Goal: Task Accomplishment & Management: Use online tool/utility

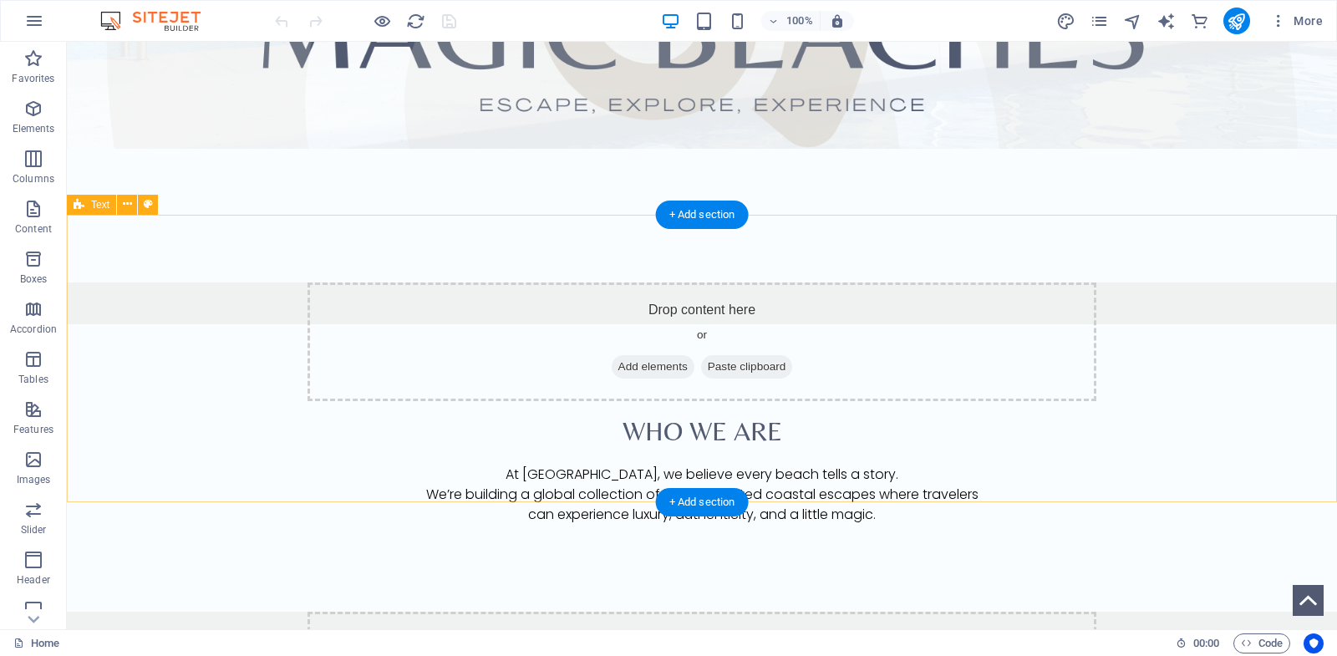
scroll to position [632, 0]
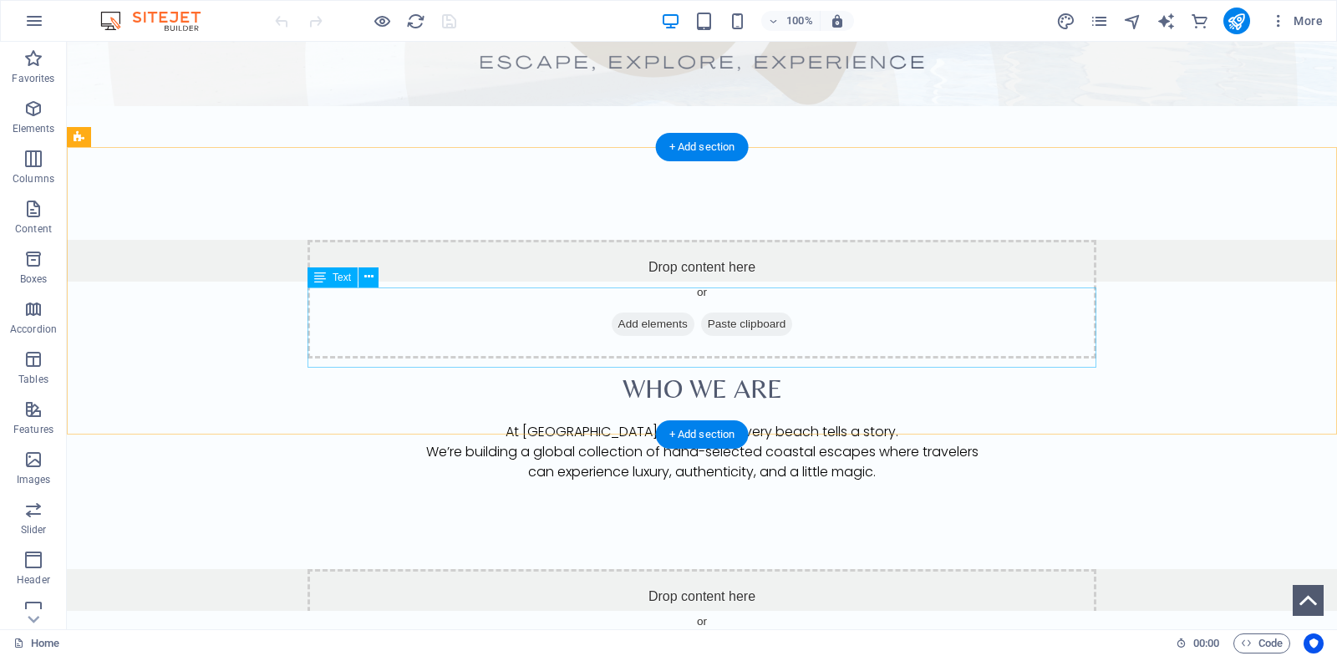
click at [655, 422] on div "At [GEOGRAPHIC_DATA], we believe every beach tells a story. We’re building a gl…" at bounding box center [701, 462] width 789 height 80
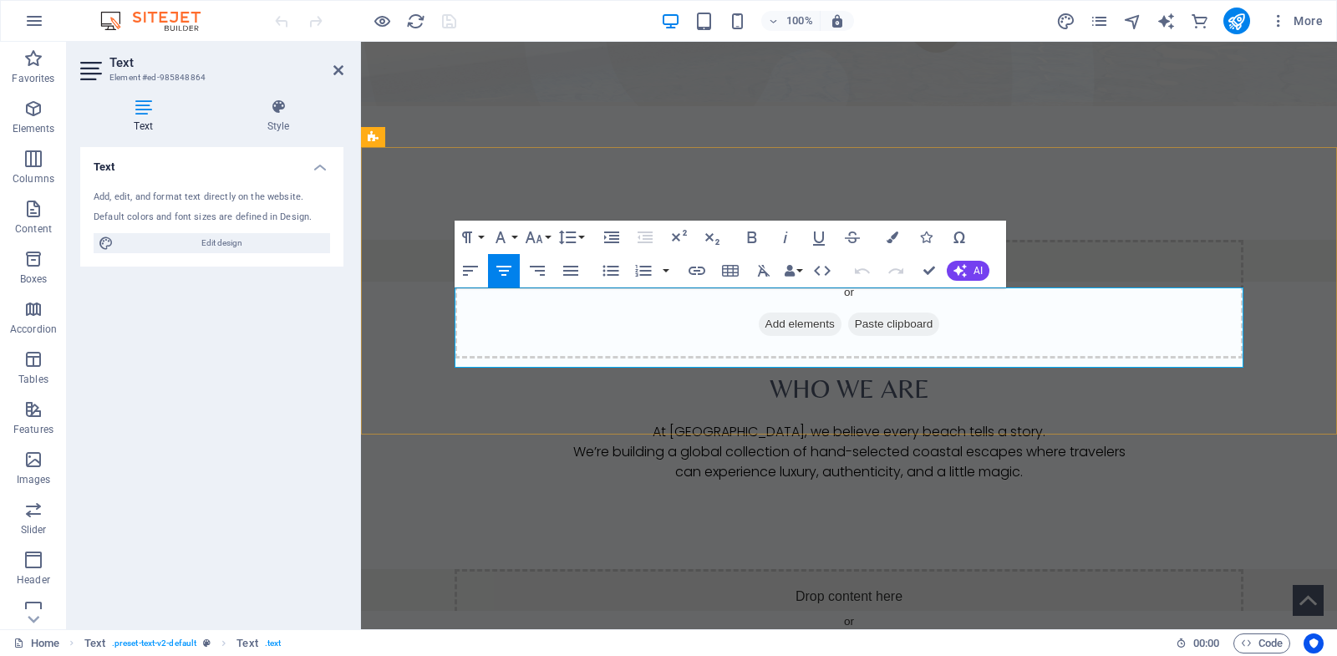
click at [655, 422] on p "At [GEOGRAPHIC_DATA], we believe every beach tells a story. We’re building a gl…" at bounding box center [849, 442] width 789 height 40
click at [688, 422] on p "At [GEOGRAPHIC_DATA], we believe every beach tells a story. We’re building a gl…" at bounding box center [849, 442] width 789 height 40
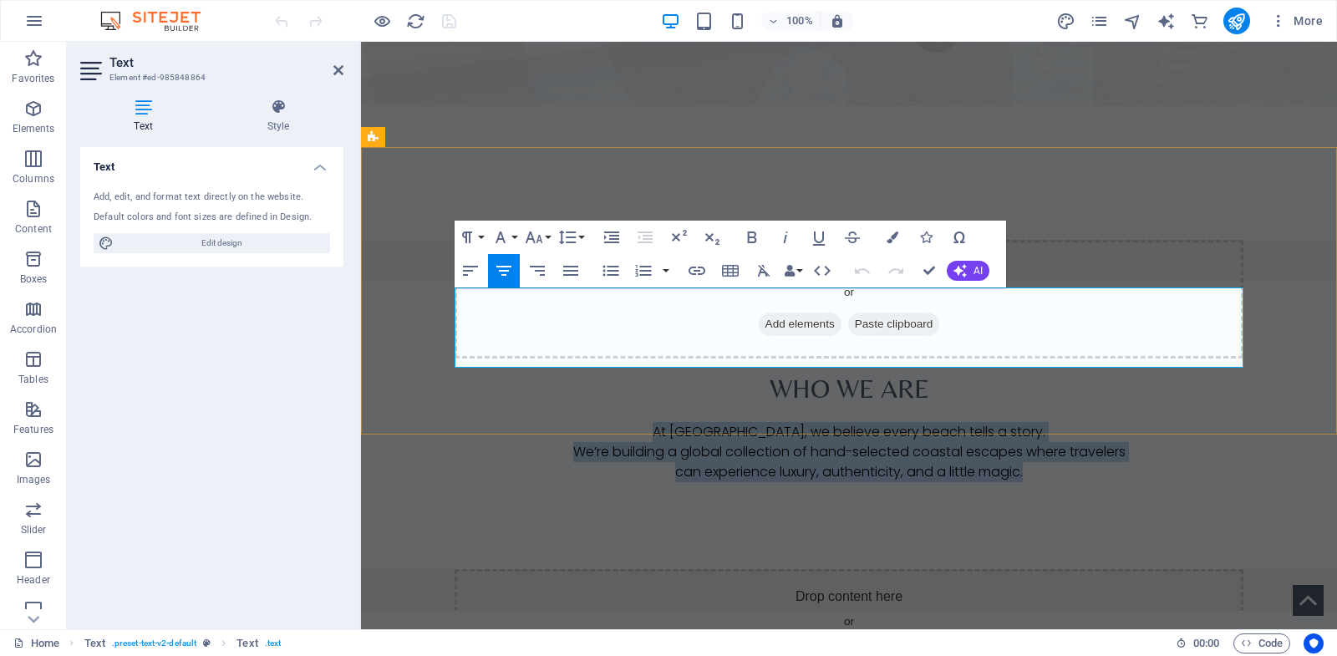
drag, startPoint x: 671, startPoint y: 299, endPoint x: 1069, endPoint y: 347, distance: 401.4
click at [1069, 422] on div "At [GEOGRAPHIC_DATA], we believe every beach tells a story. We’re building a gl…" at bounding box center [849, 462] width 789 height 80
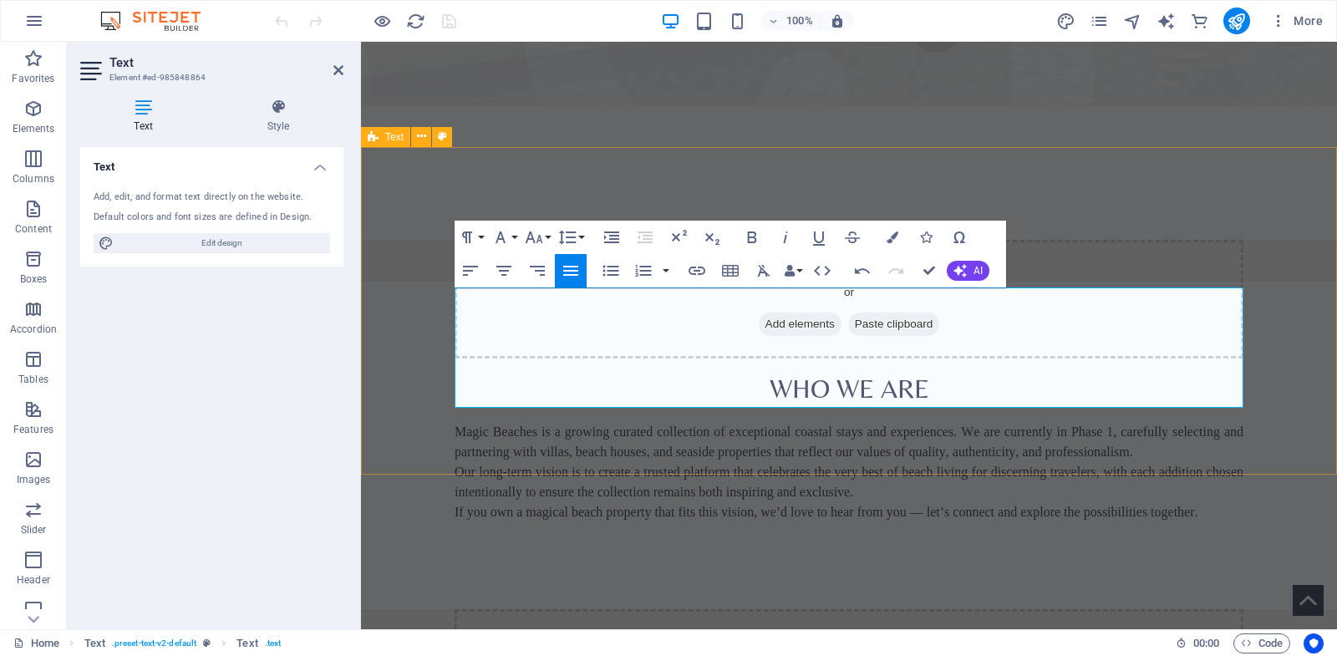
click at [794, 450] on div "​ Who We Are Magic Beaches is a growing curated collection of exceptional coast…" at bounding box center [849, 446] width 976 height 328
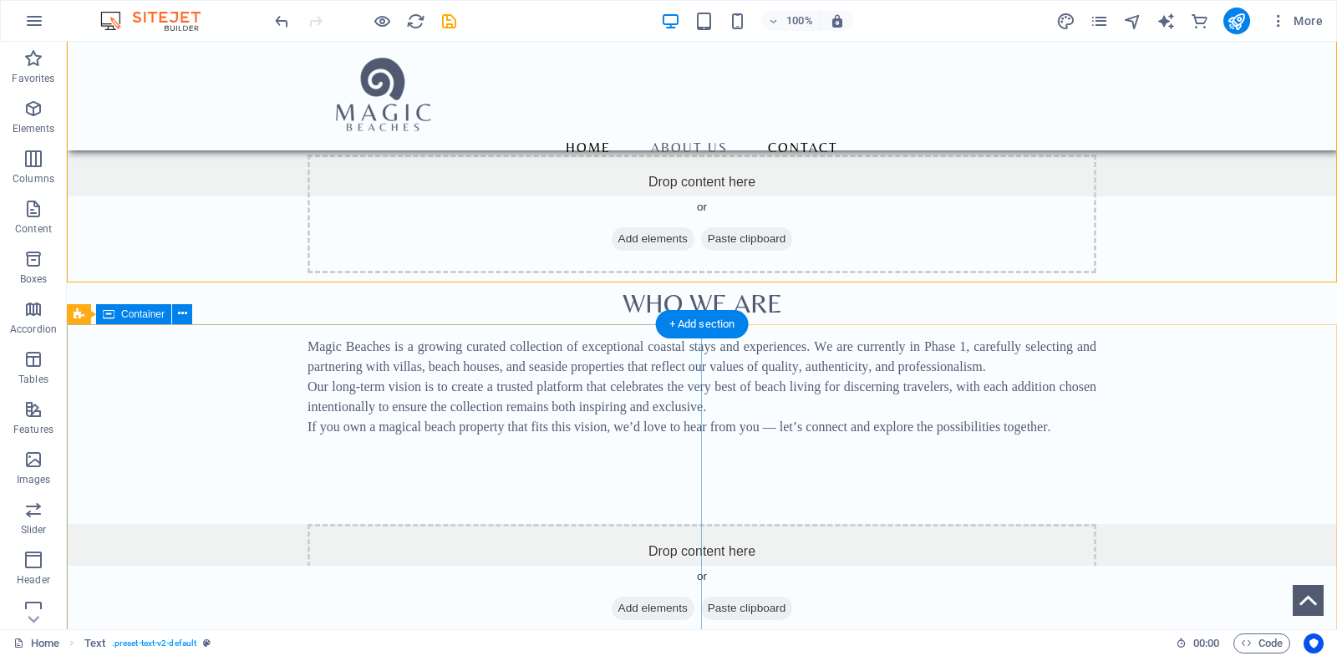
scroll to position [715, 0]
click at [103, 317] on span "Wide image with text" at bounding box center [137, 314] width 93 height 10
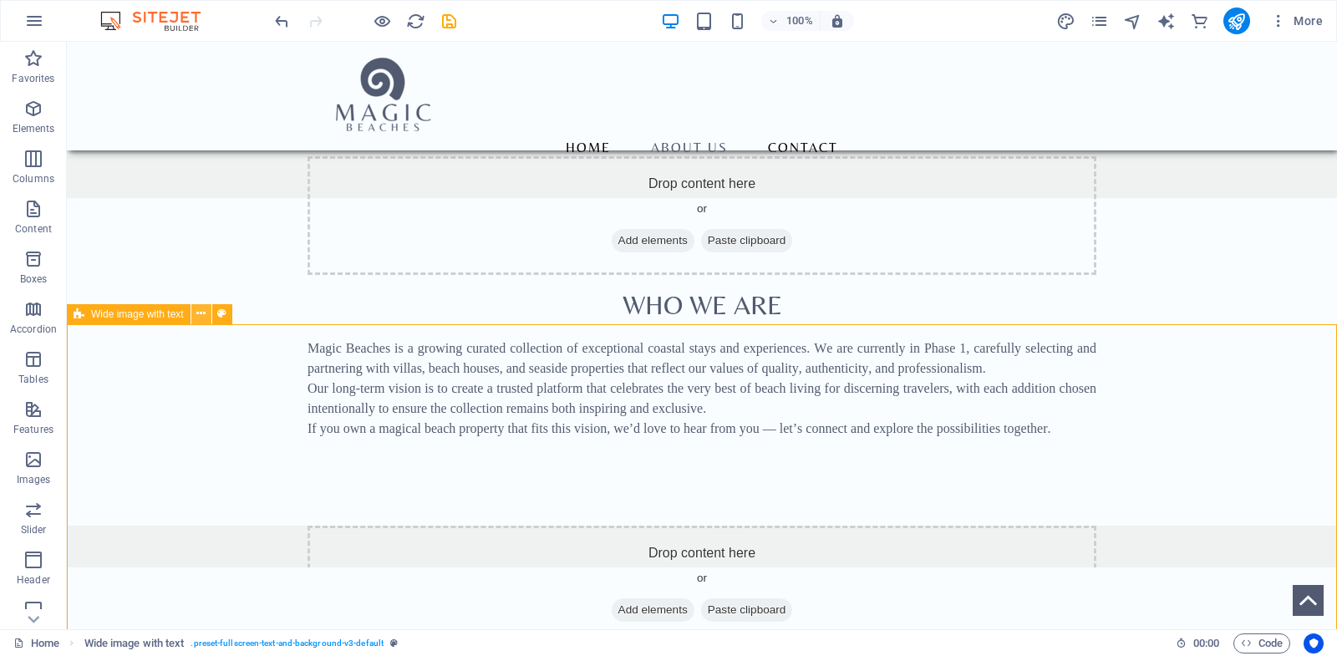
click at [201, 316] on icon at bounding box center [200, 314] width 9 height 18
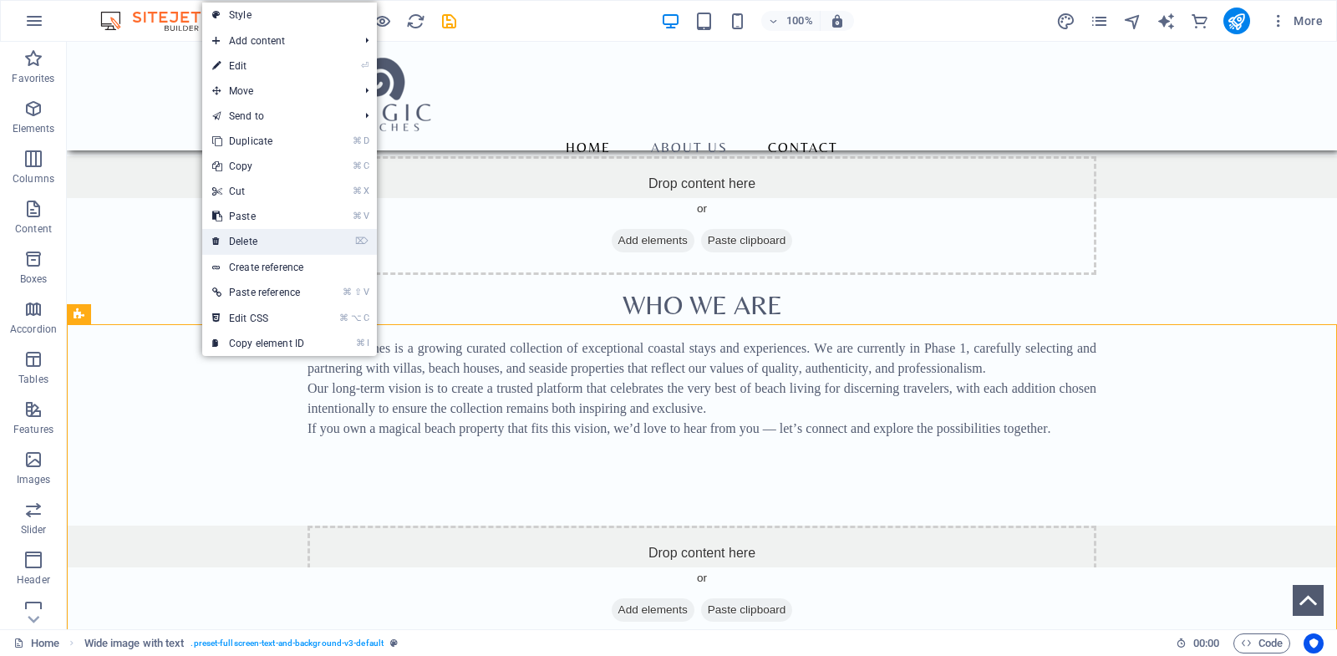
click at [231, 249] on link "⌦ Delete" at bounding box center [258, 241] width 112 height 25
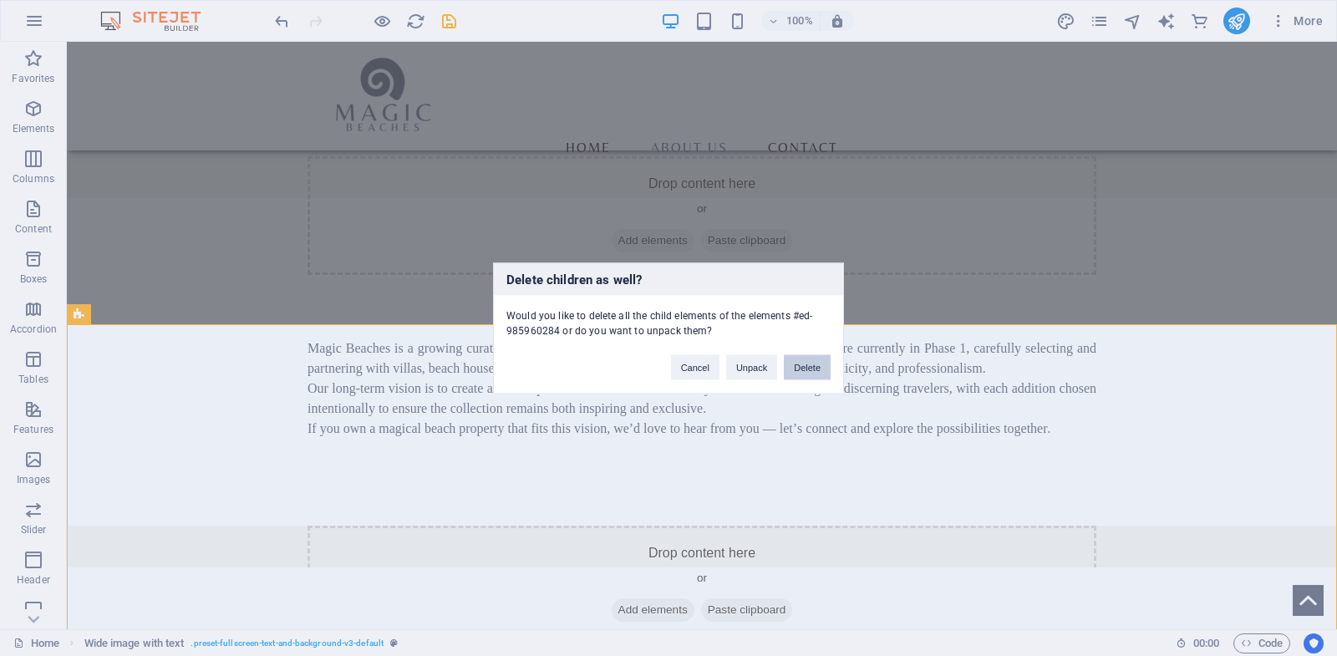
click at [810, 366] on button "Delete" at bounding box center [807, 366] width 47 height 25
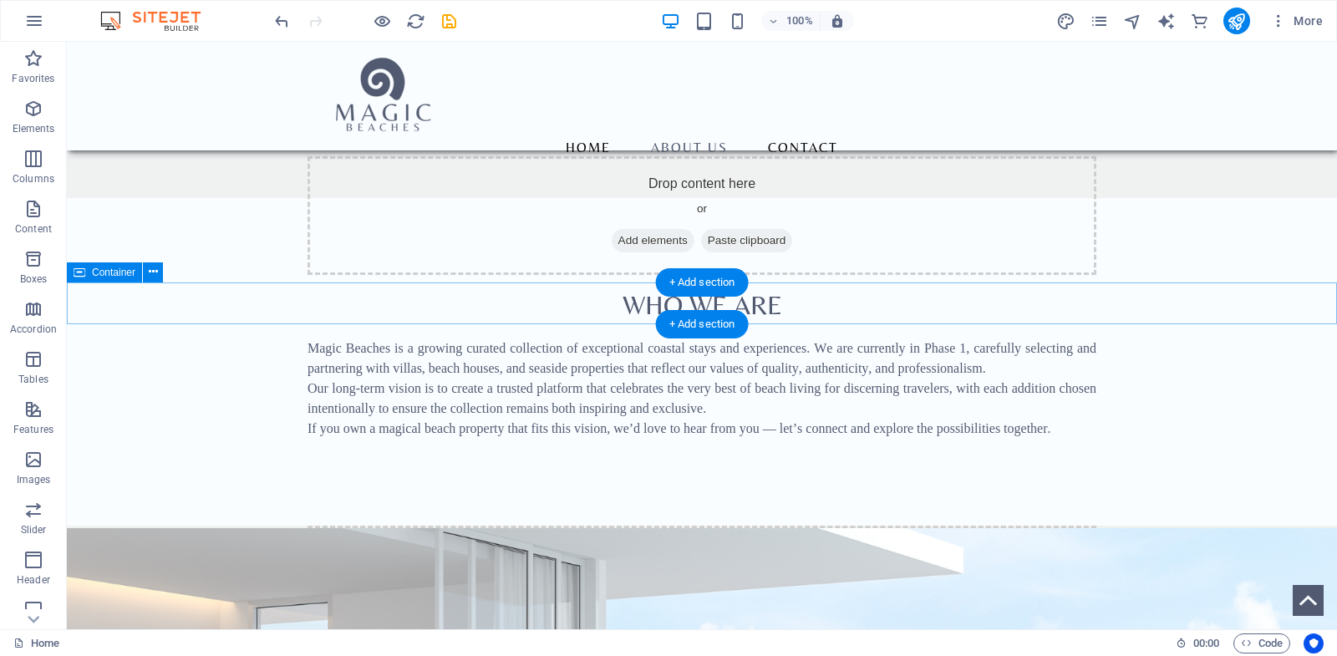
click at [247, 526] on div "Drop content here or Add elements Paste clipboard" at bounding box center [702, 547] width 1270 height 42
click at [154, 274] on icon at bounding box center [153, 272] width 9 height 18
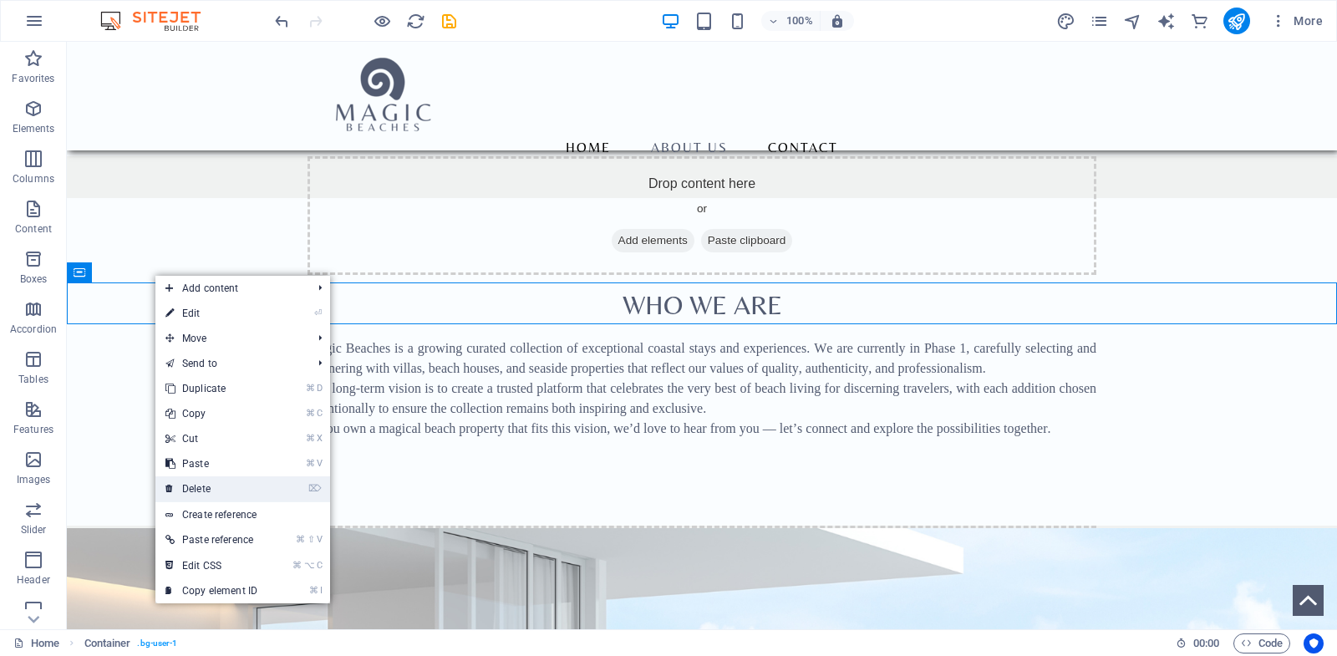
click at [205, 483] on link "⌦ Delete" at bounding box center [211, 488] width 112 height 25
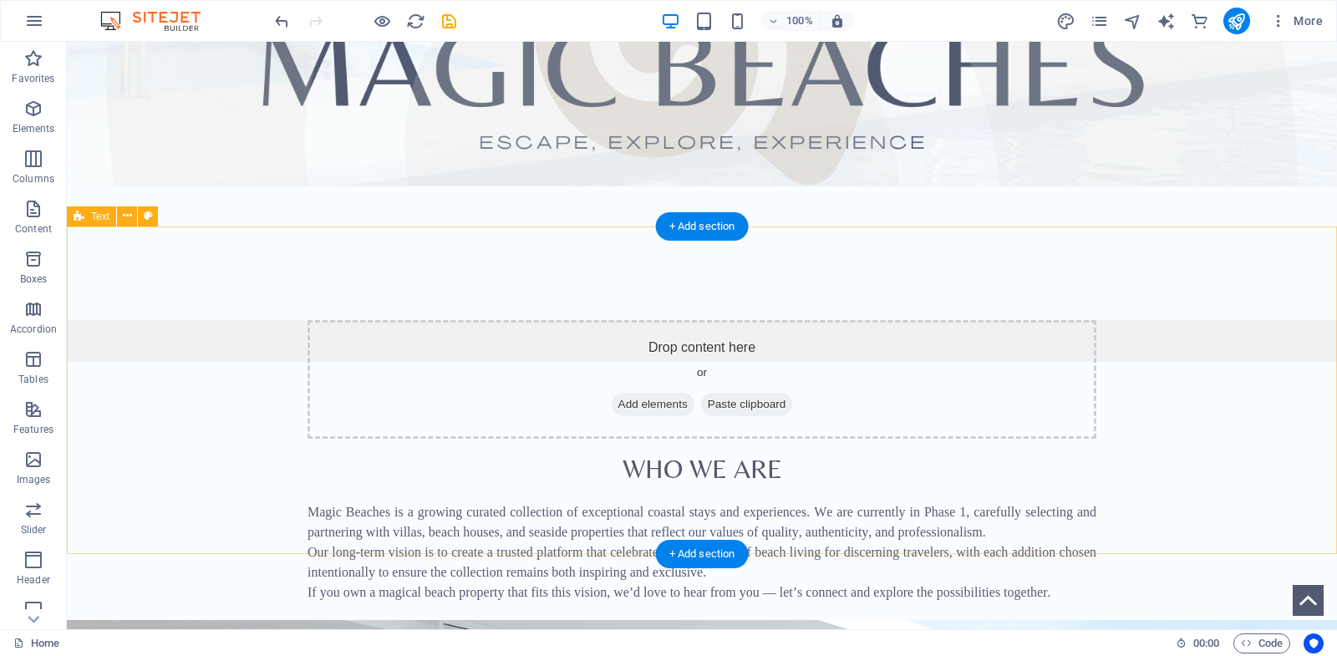
scroll to position [552, 0]
click at [383, 501] on div "Magic Beaches is a growing curated collection of exceptional coastal stays and …" at bounding box center [701, 561] width 789 height 120
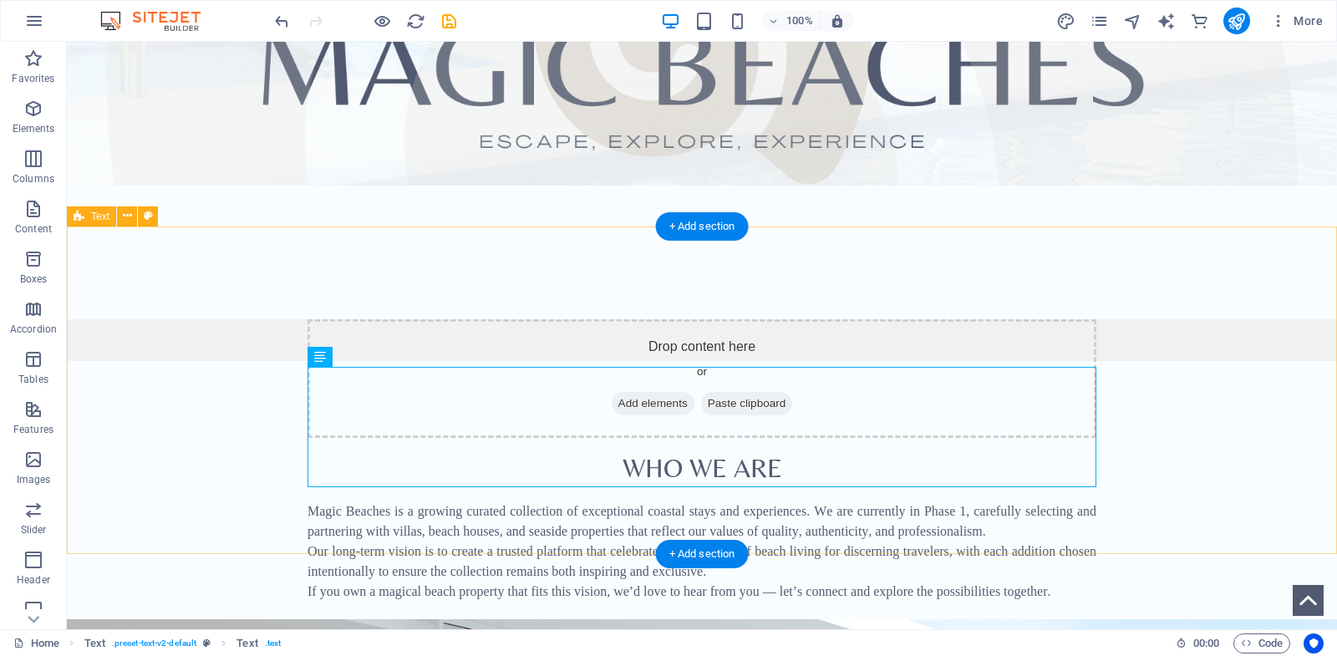
click at [172, 361] on div "​ Who We Are Magic Beaches is a growing curated collection of exceptional coast…" at bounding box center [702, 525] width 1270 height 328
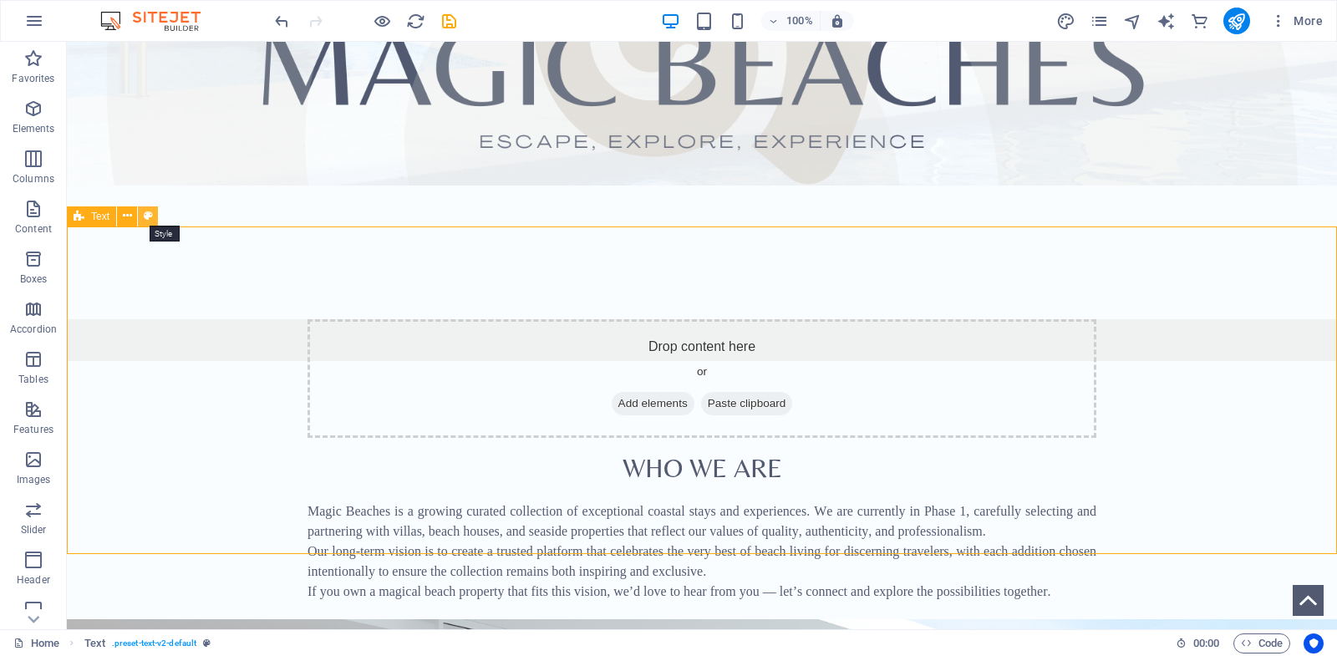
click at [150, 220] on icon at bounding box center [148, 216] width 9 height 18
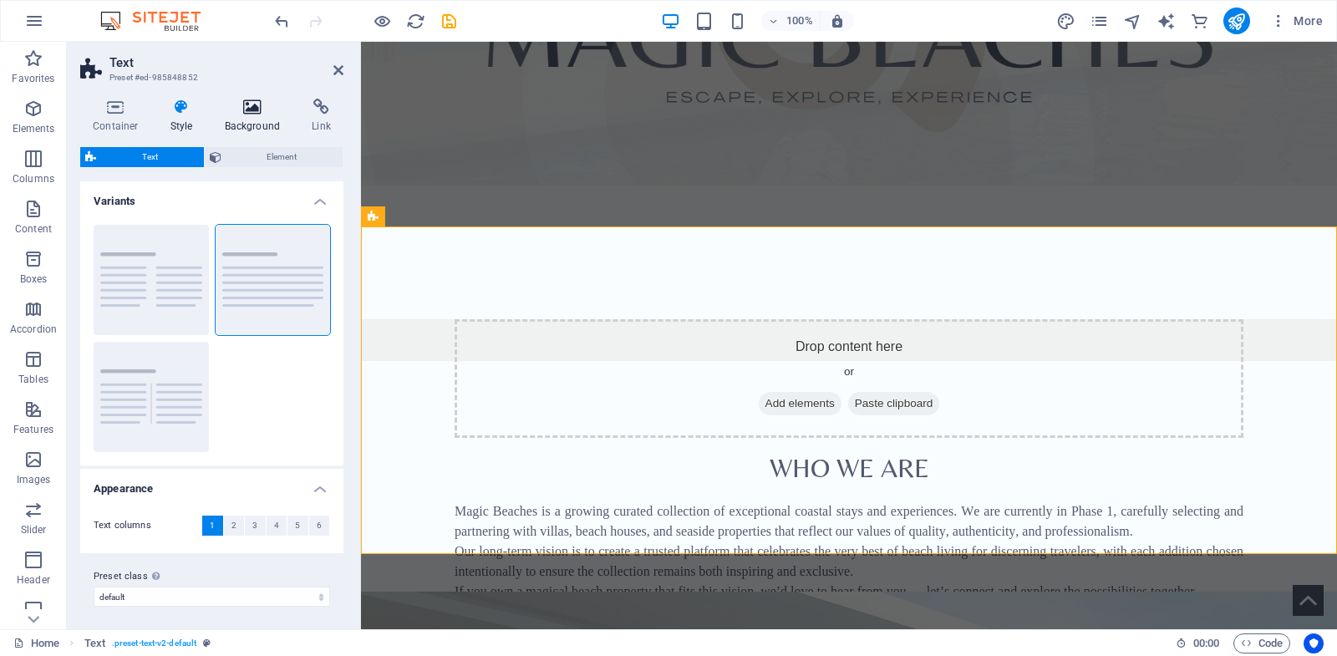
click at [253, 116] on h4 "Background" at bounding box center [256, 116] width 88 height 35
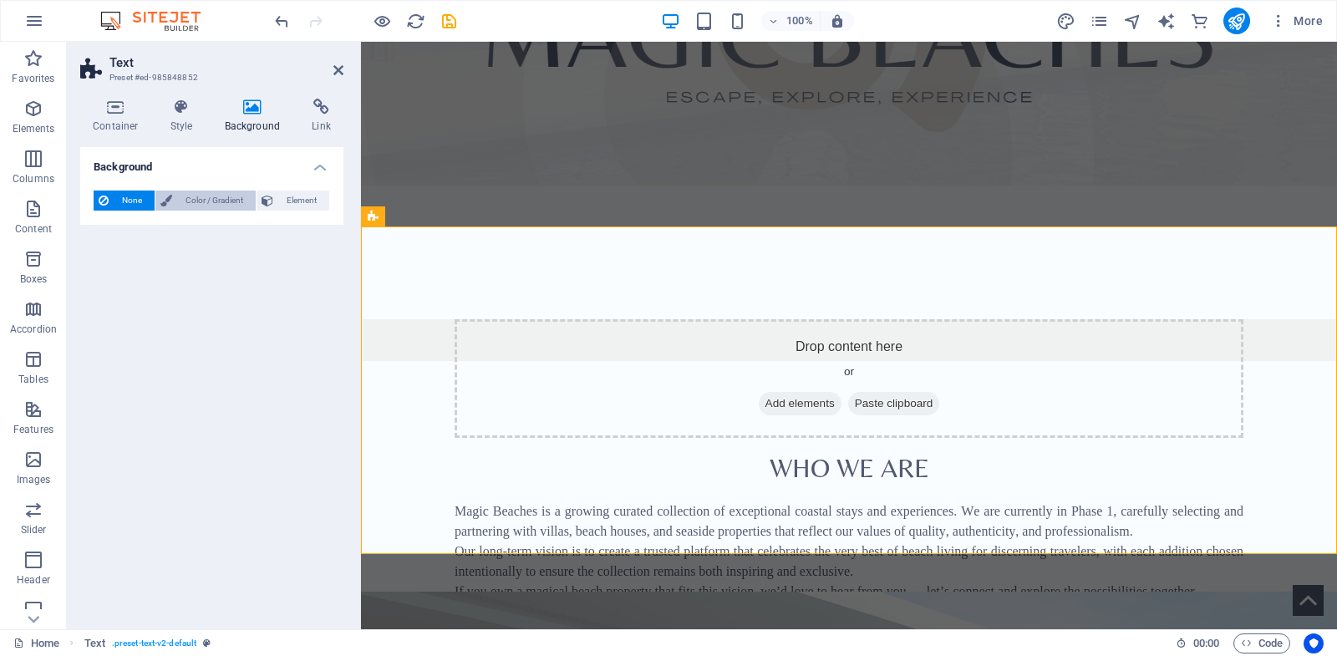
click at [218, 199] on span "Color / Gradient" at bounding box center [214, 200] width 74 height 20
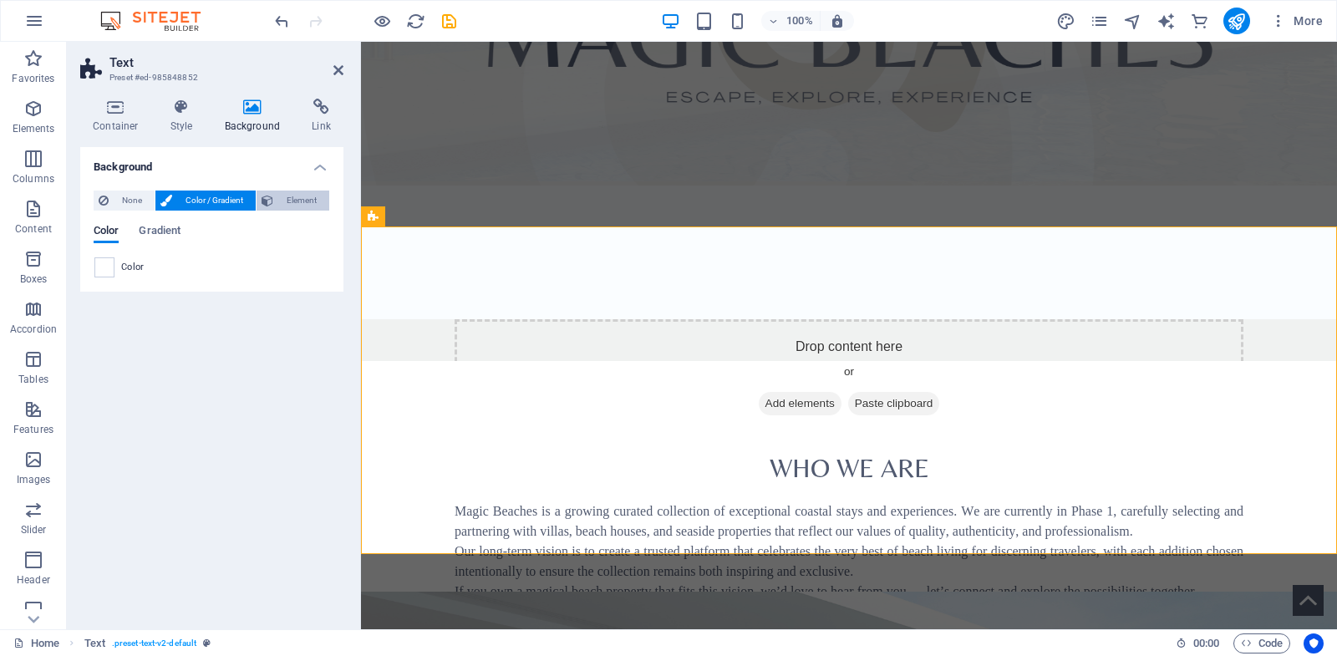
click at [281, 204] on span "Element" at bounding box center [301, 200] width 46 height 20
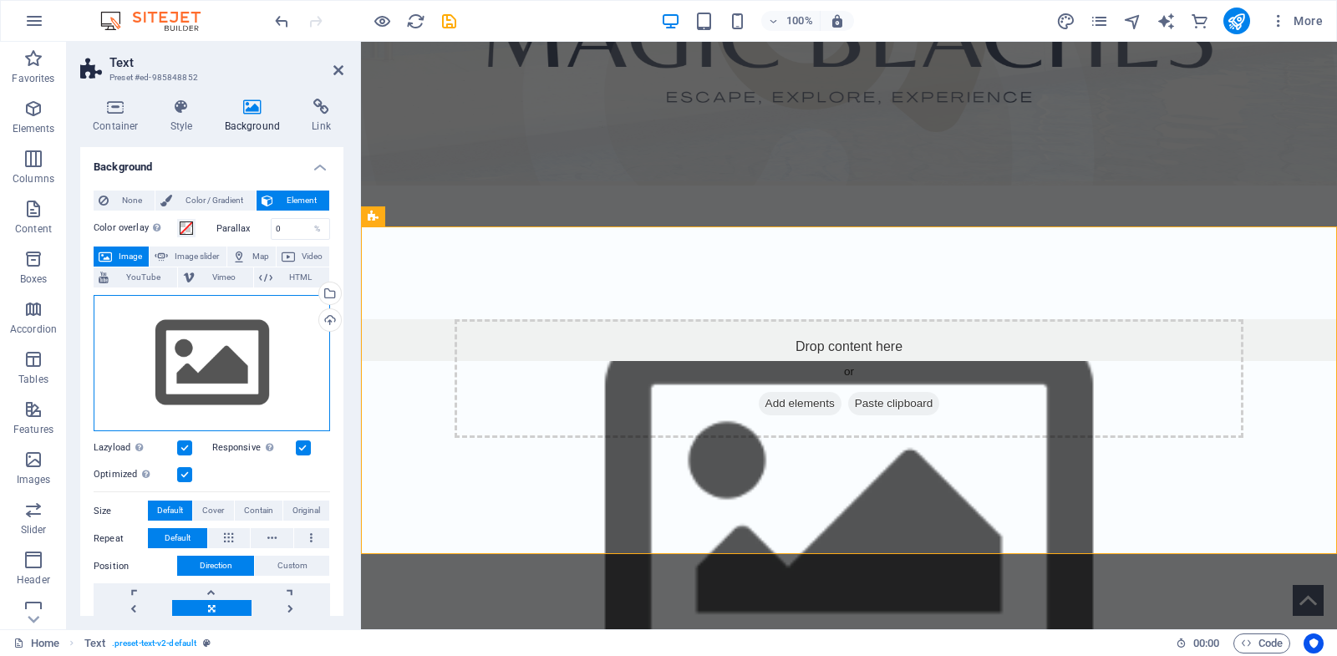
click at [206, 348] on div "Drag files here, click to choose files or select files from Files or our free s…" at bounding box center [212, 363] width 236 height 137
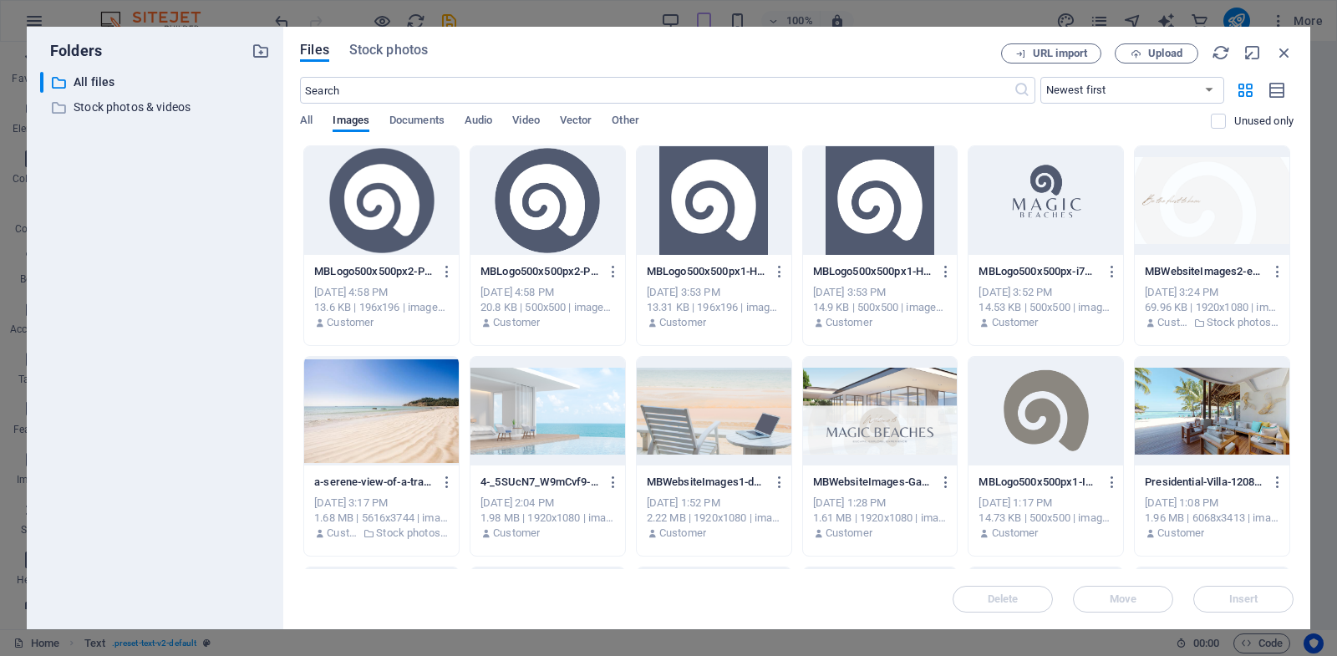
click at [384, 63] on div "Files Stock photos" at bounding box center [650, 53] width 701 height 20
click at [384, 57] on span "Stock photos" at bounding box center [388, 50] width 79 height 20
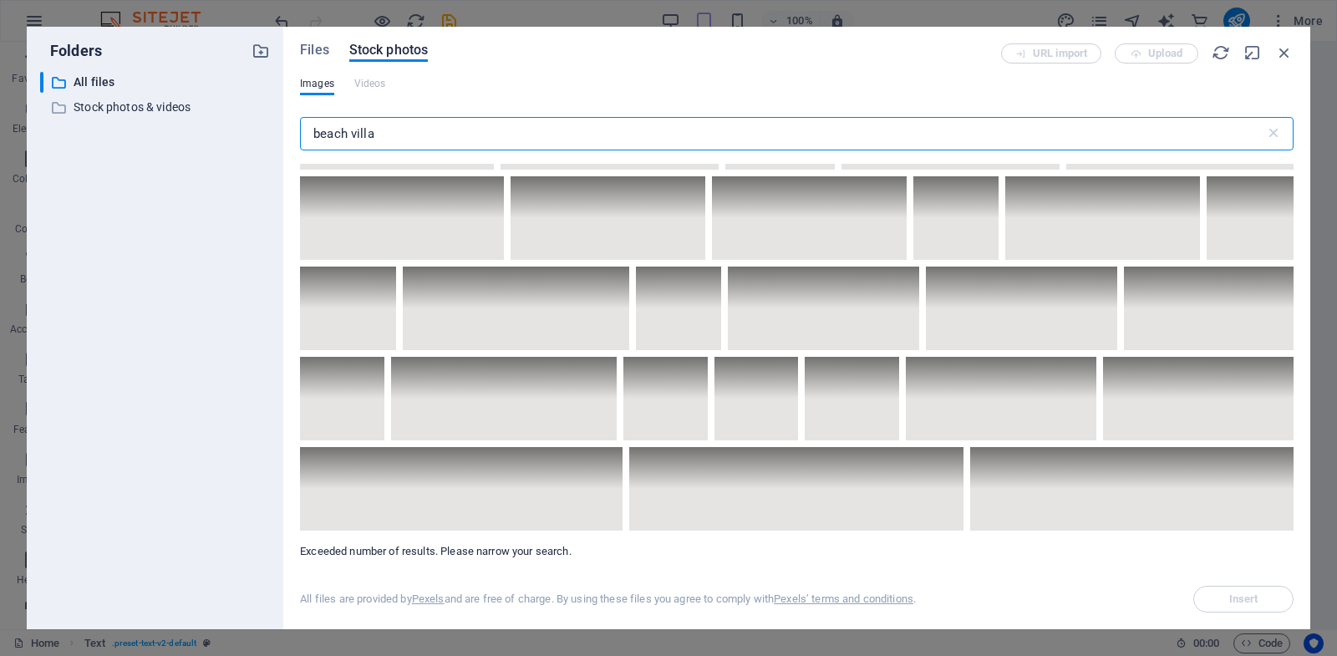
scroll to position [11933, 0]
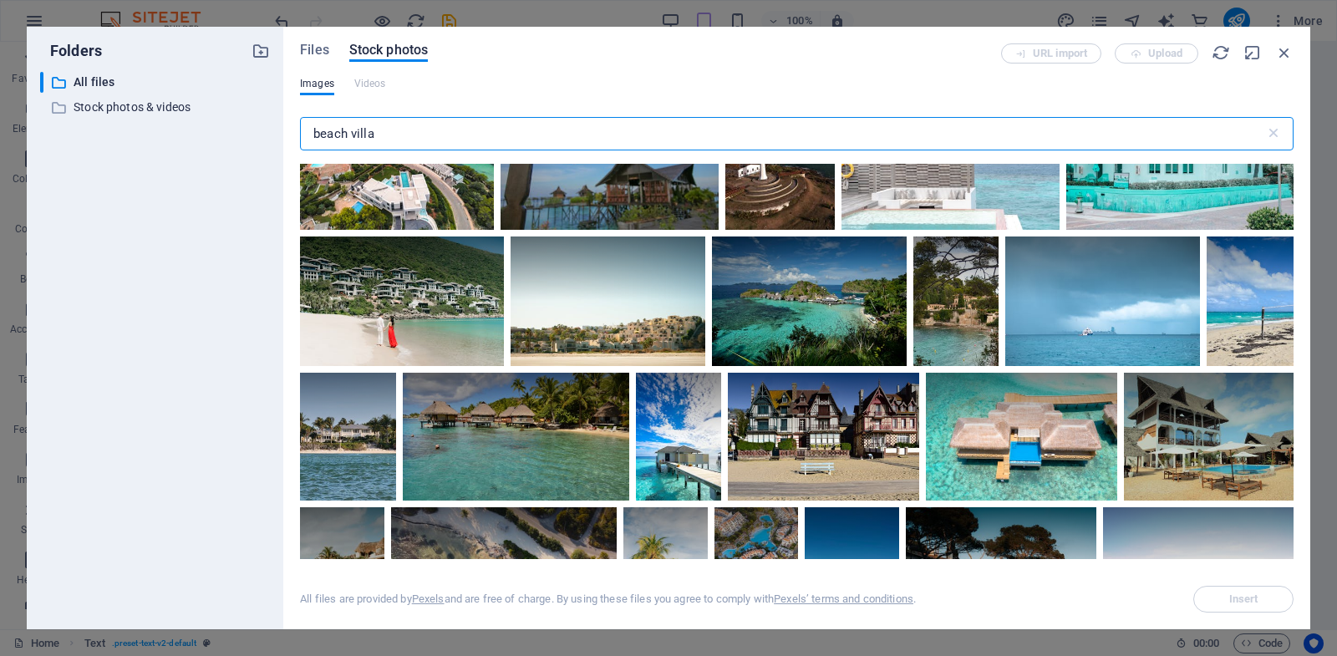
click at [363, 138] on input "beach villa" at bounding box center [782, 133] width 965 height 33
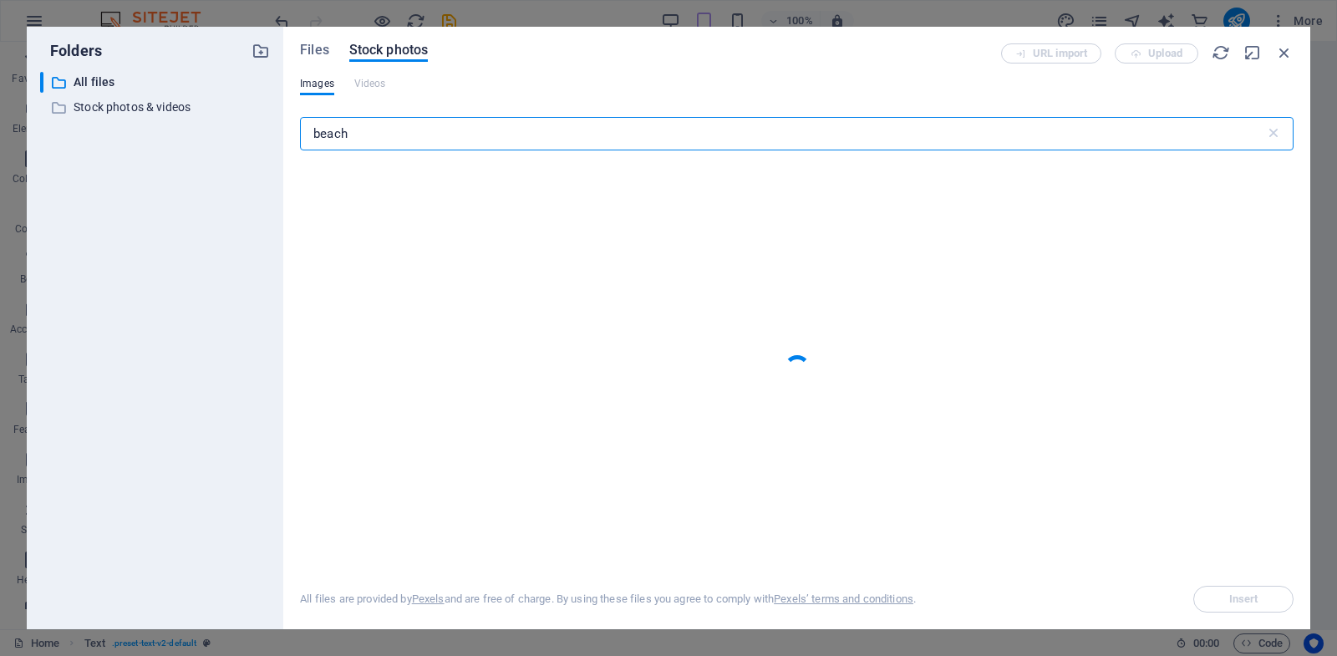
type input "beach"
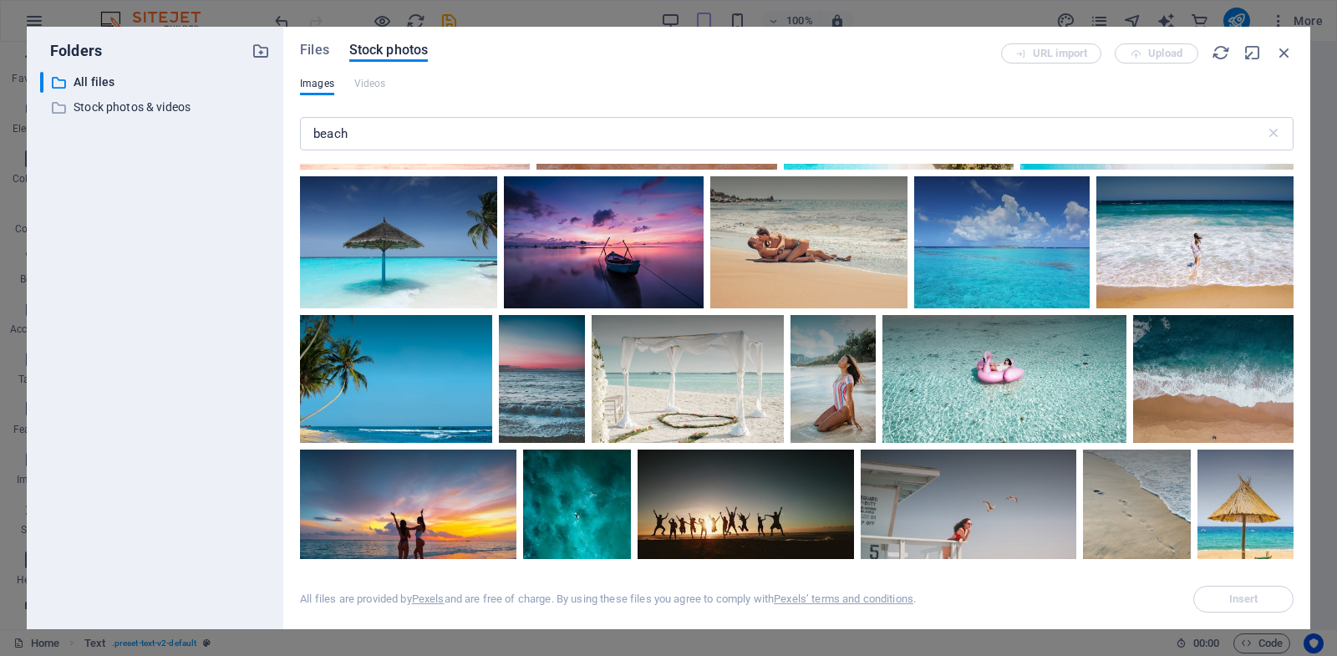
scroll to position [3636, 0]
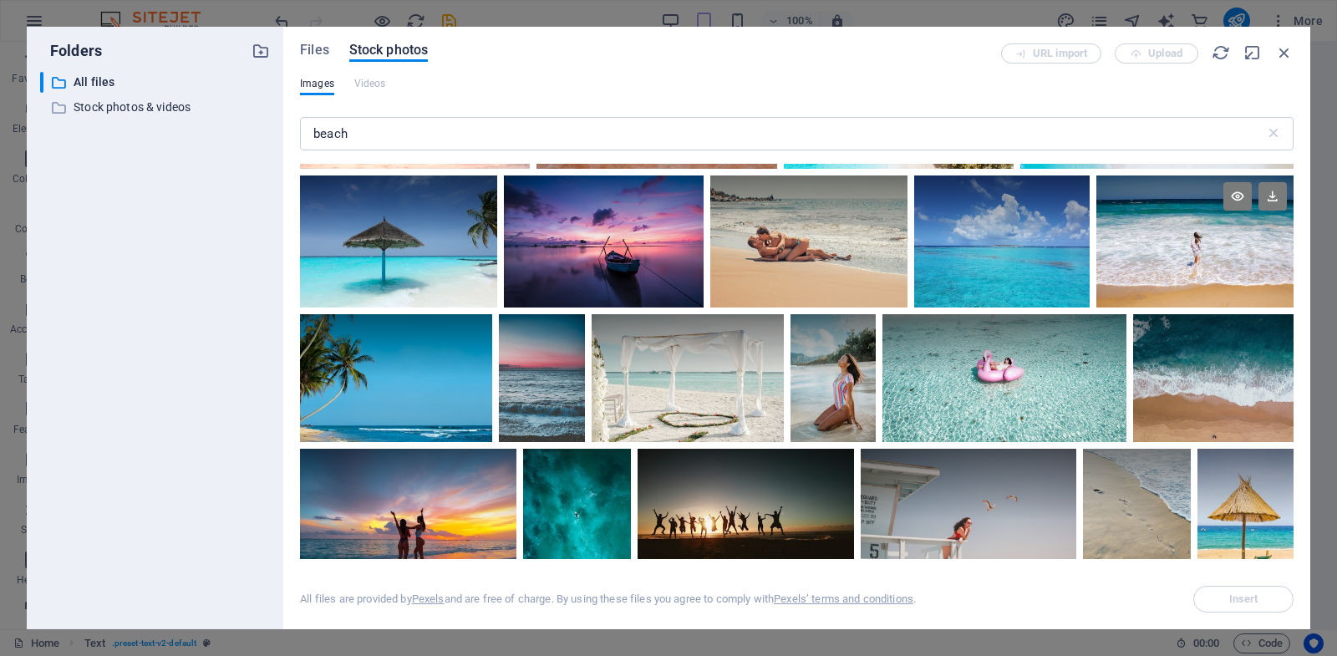
click at [1156, 217] on div at bounding box center [1194, 208] width 197 height 66
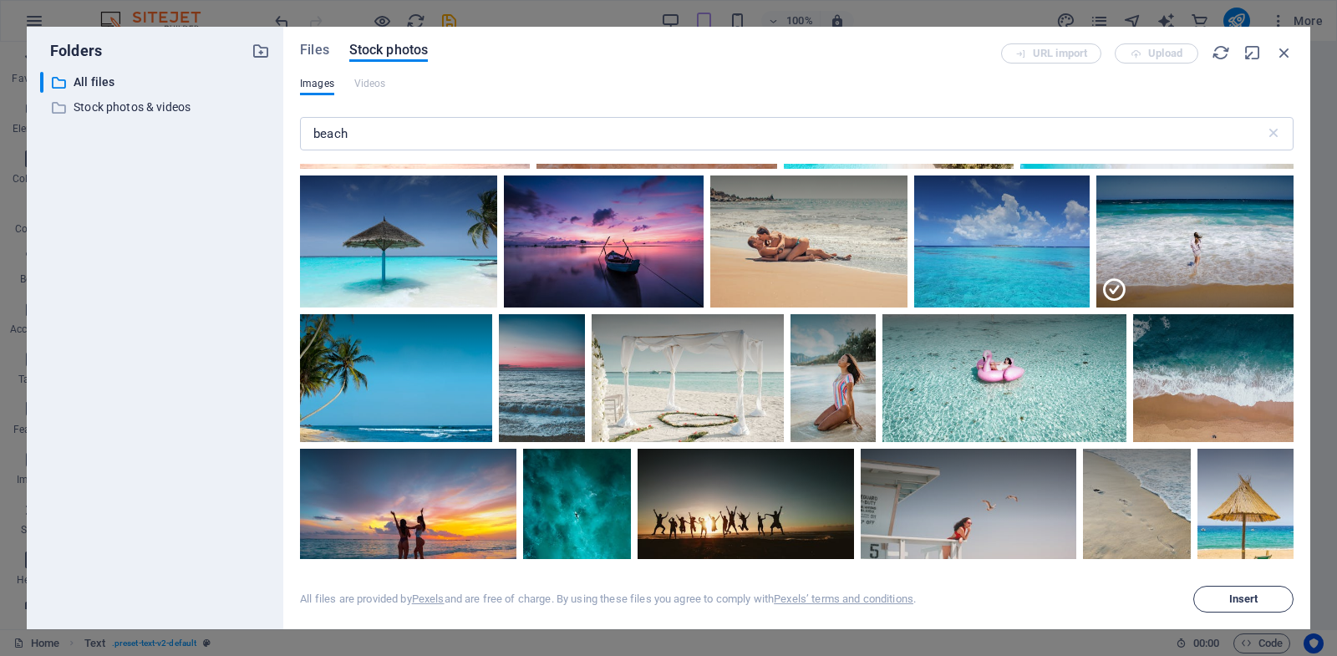
click at [1241, 602] on span "Insert" at bounding box center [1243, 599] width 29 height 10
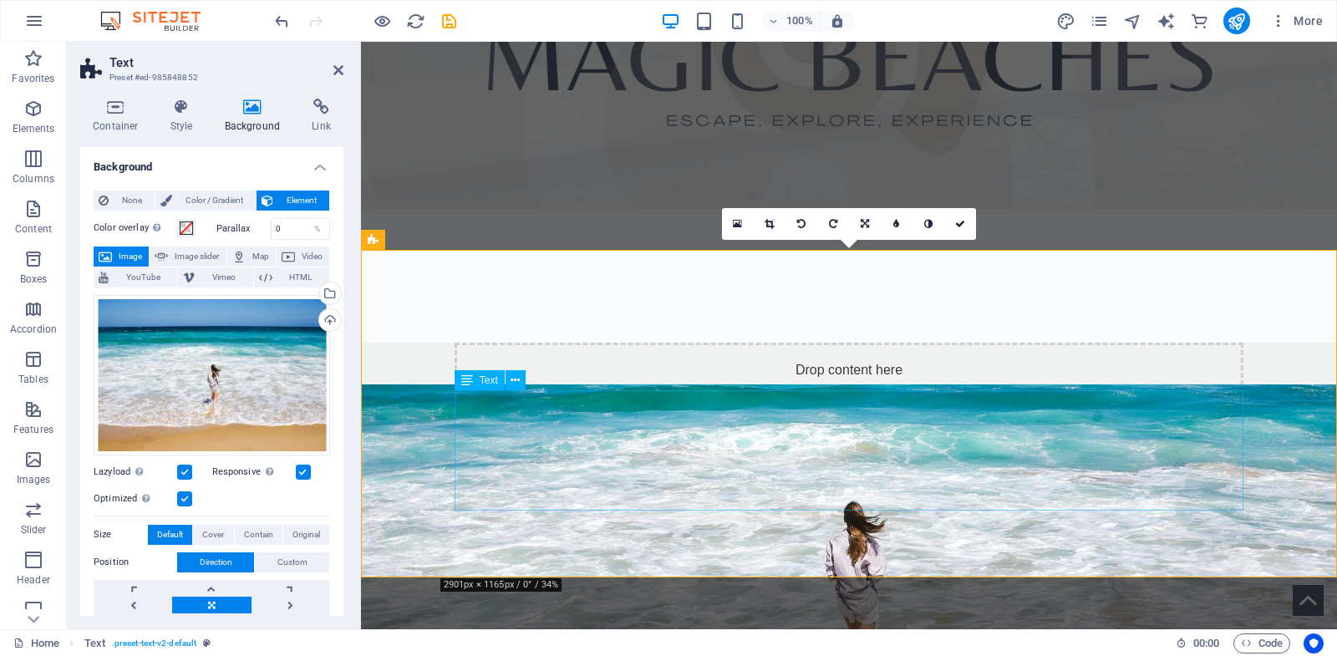
scroll to position [528, 0]
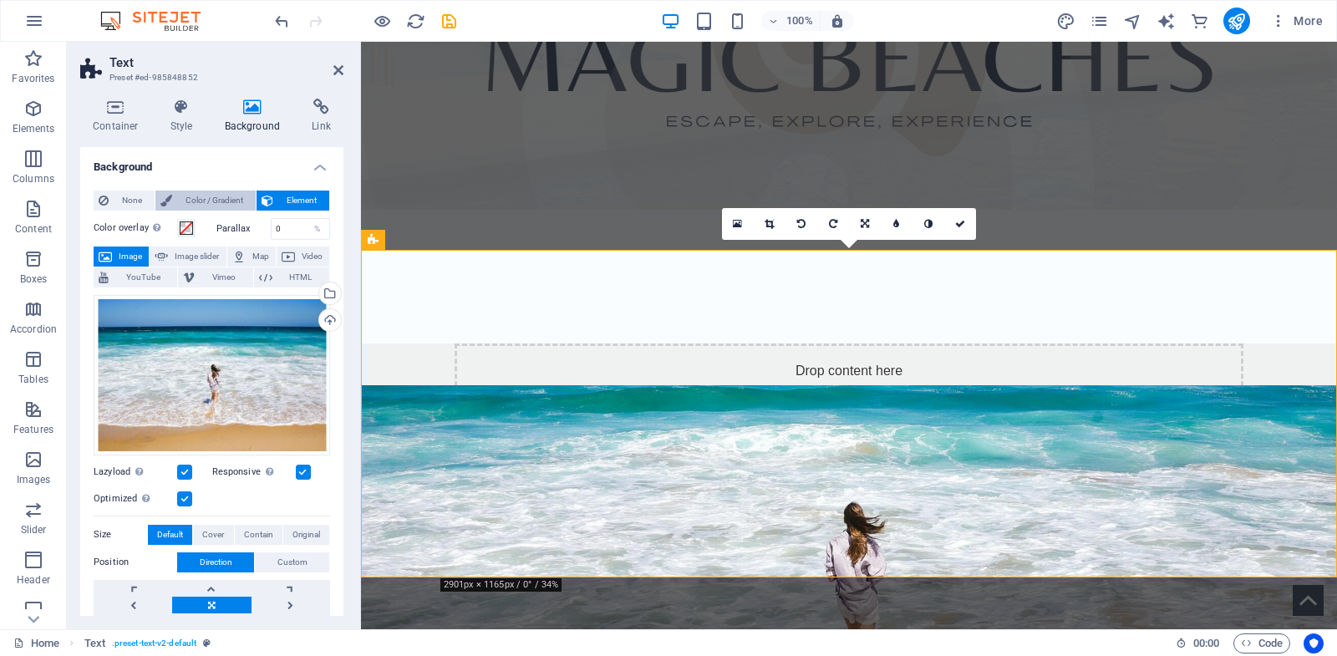
click at [177, 201] on span "Color / Gradient" at bounding box center [214, 200] width 74 height 20
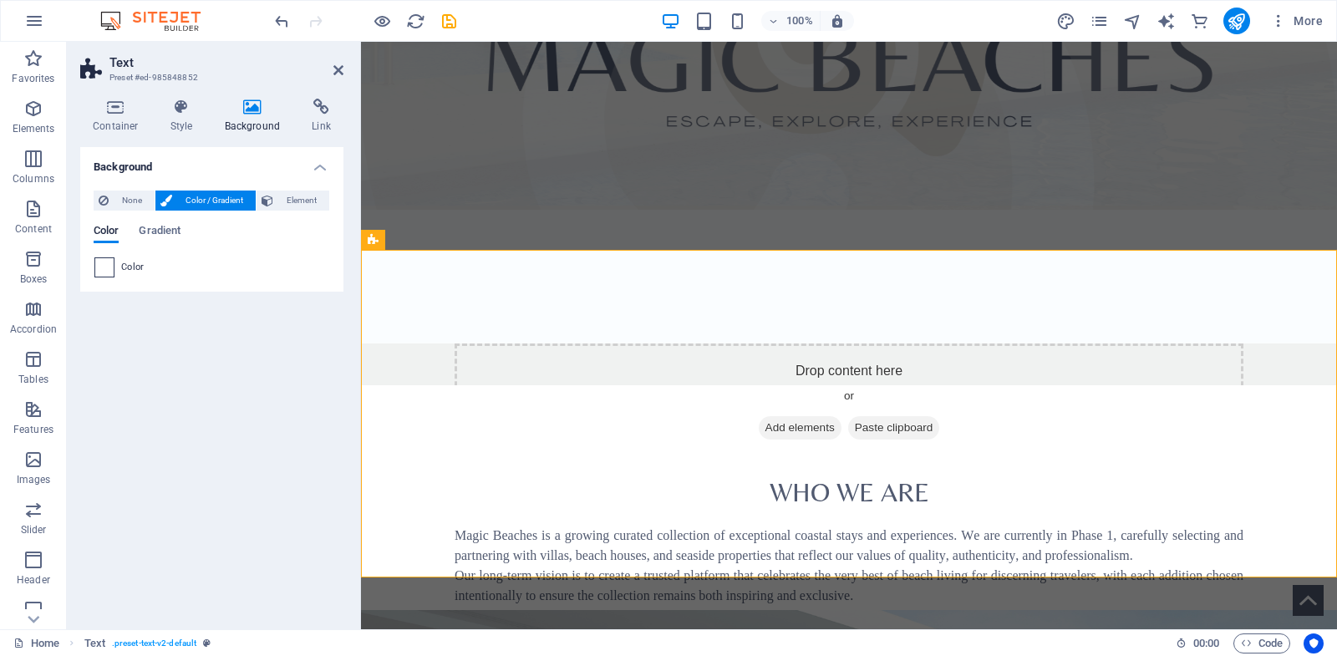
click at [112, 271] on span at bounding box center [104, 267] width 18 height 18
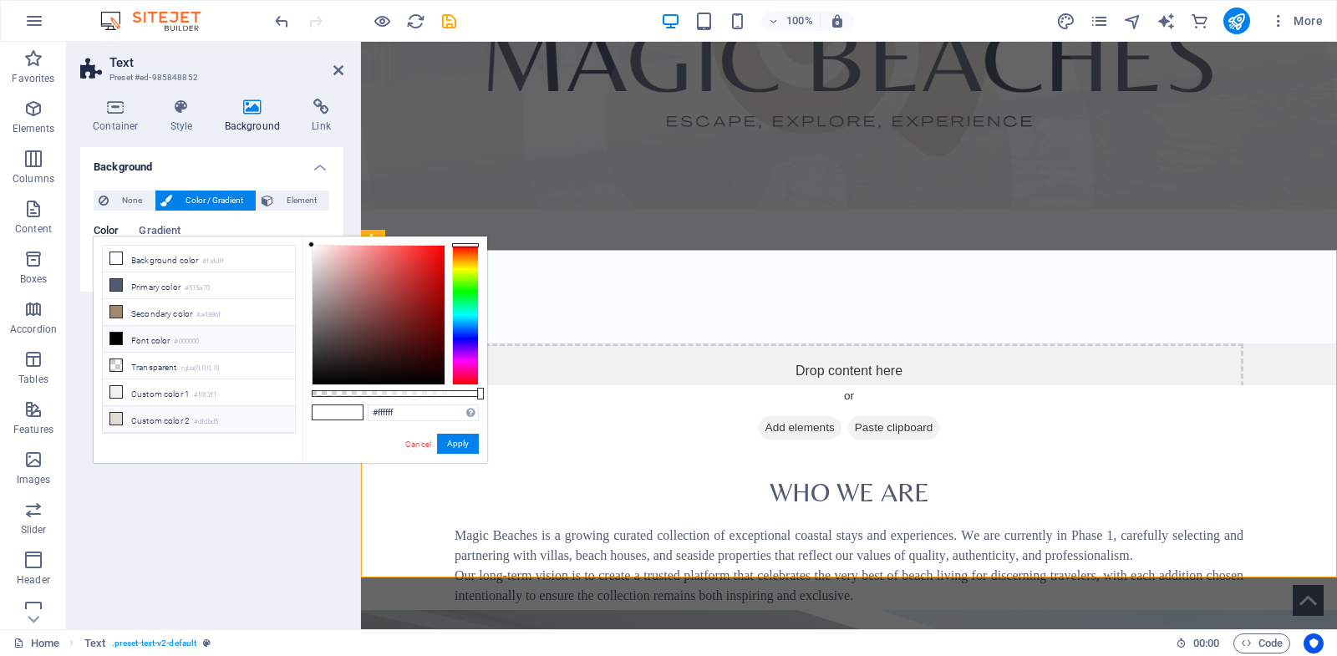
click at [129, 417] on li "Custom color 2 #dfdbd5" at bounding box center [199, 419] width 192 height 27
type input "#dfdbd5"
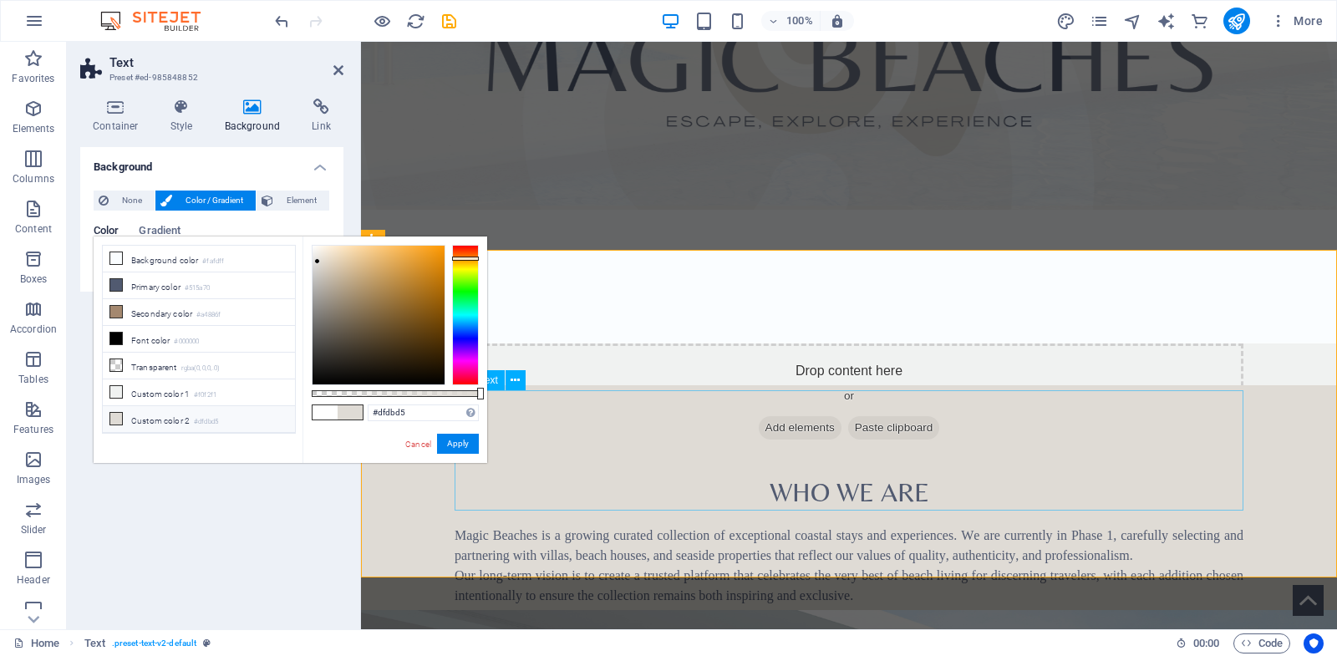
click at [715, 526] on div "Magic Beaches is a growing curated collection of exceptional coastal stays and …" at bounding box center [849, 586] width 789 height 120
click at [794, 526] on div "Magic Beaches is a growing curated collection of exceptional coastal stays and …" at bounding box center [849, 586] width 789 height 120
click at [709, 526] on div "Magic Beaches is a growing curated collection of exceptional coastal stays and …" at bounding box center [849, 586] width 789 height 120
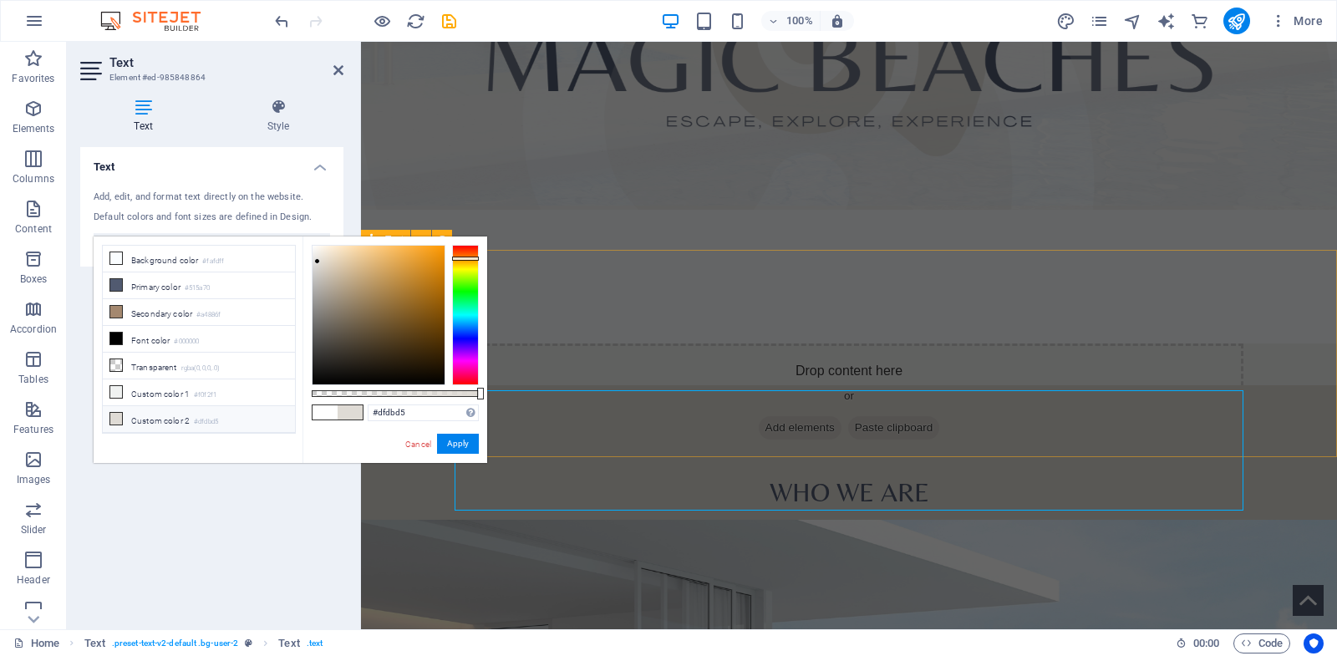
click at [709, 446] on div "​ Who We Are" at bounding box center [849, 488] width 976 height 207
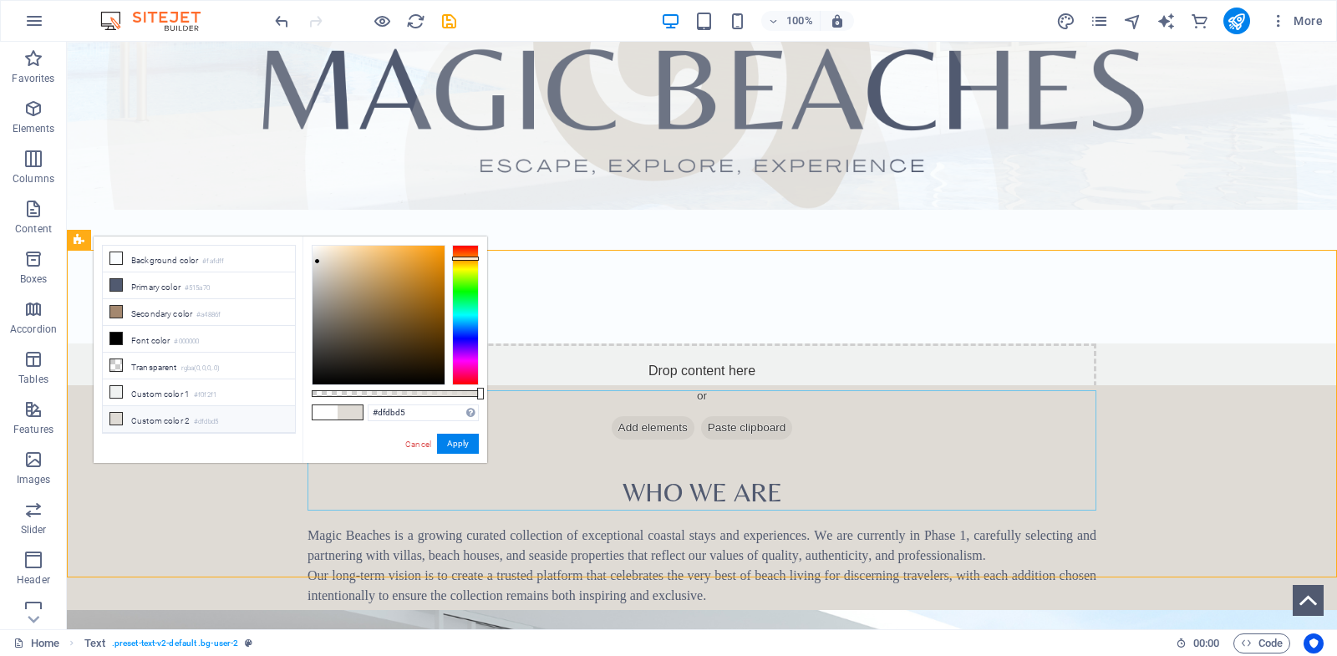
click at [643, 526] on div "Magic Beaches is a growing curated collection of exceptional coastal stays and …" at bounding box center [701, 586] width 789 height 120
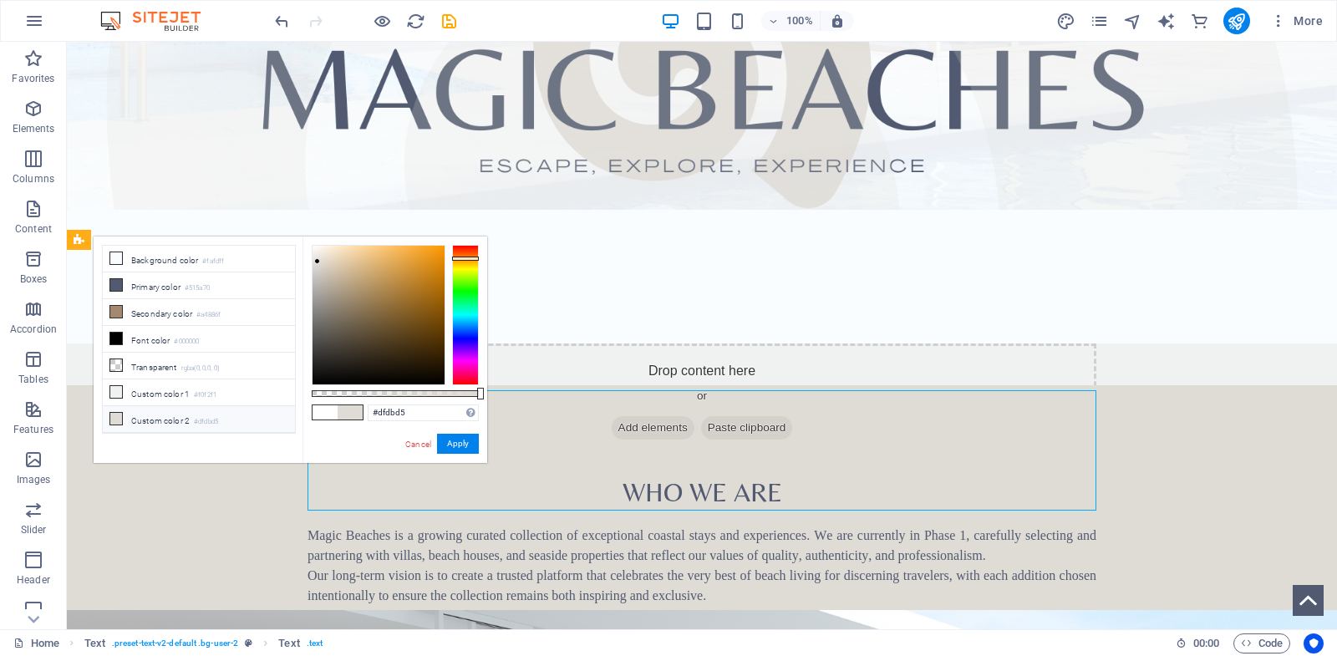
click at [643, 526] on div "Magic Beaches is a growing curated collection of exceptional coastal stays and …" at bounding box center [701, 586] width 789 height 120
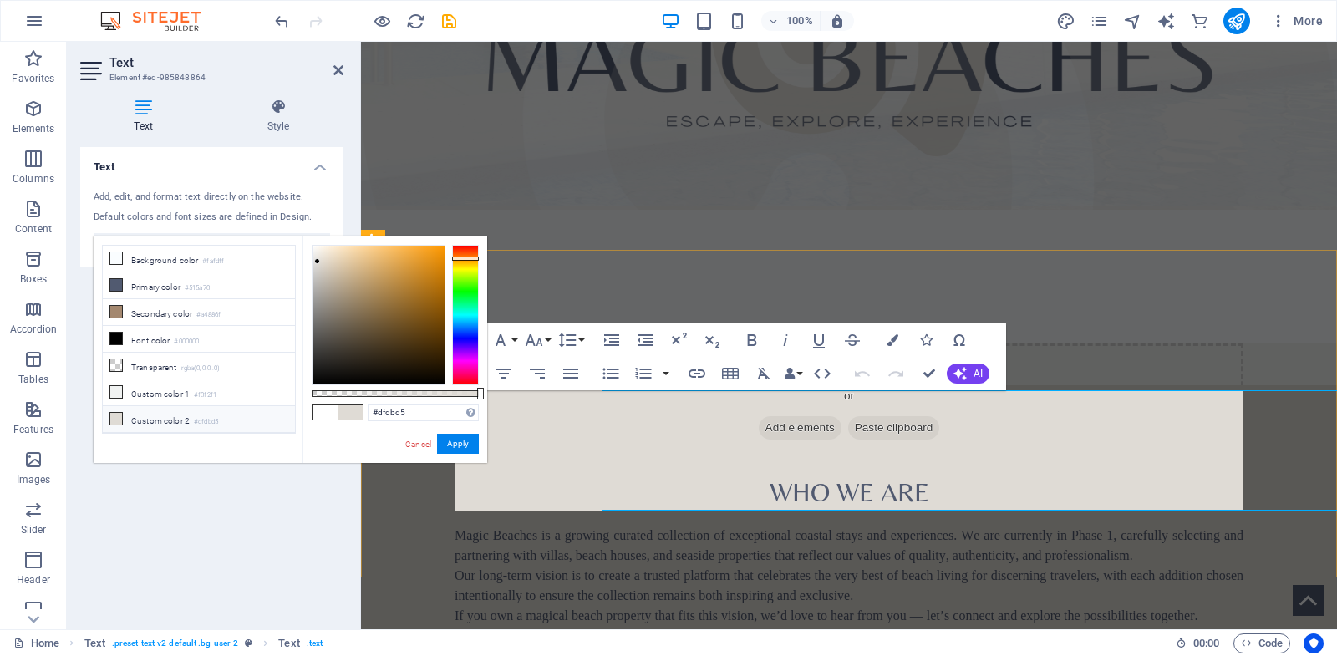
click at [643, 568] on span "Our long-term vision is to create a trusted platform that celebrates the very b…" at bounding box center [849, 585] width 789 height 34
click at [459, 441] on button "Apply" at bounding box center [458, 444] width 42 height 20
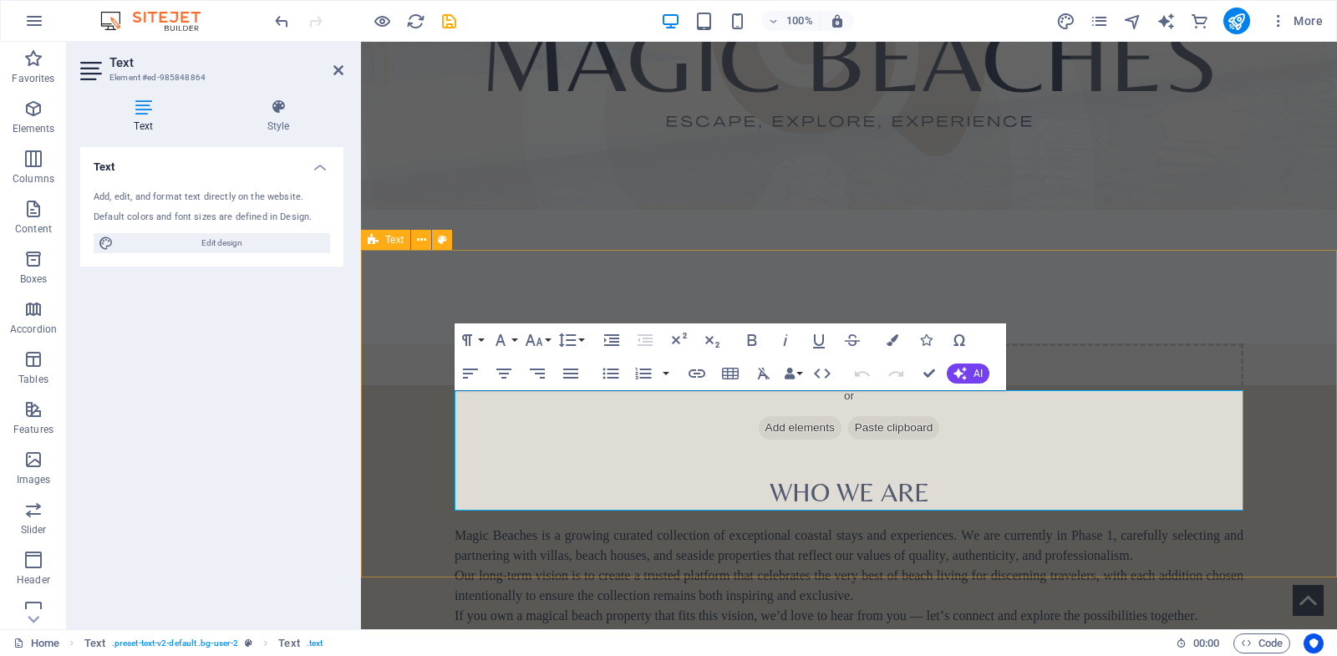
click at [379, 429] on div "​ Who We Are Magic Beaches is a growing curated collection of exceptional coast…" at bounding box center [849, 549] width 976 height 328
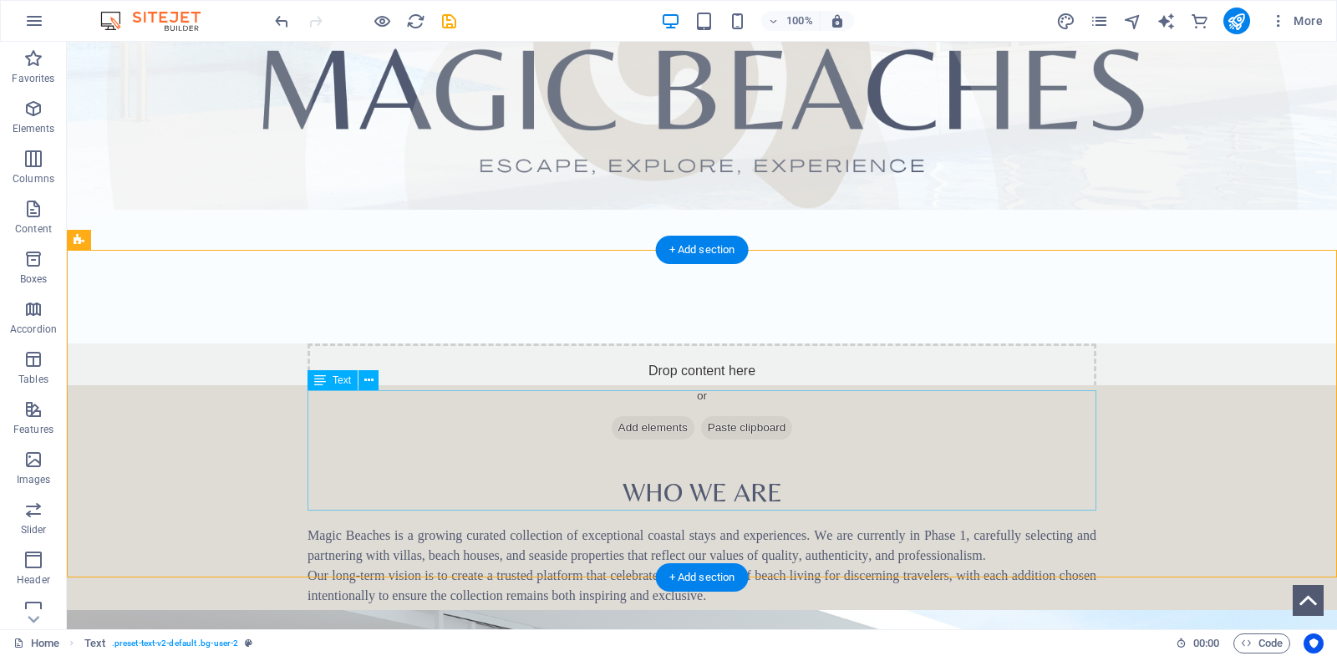
click at [513, 526] on div "Magic Beaches is a growing curated collection of exceptional coastal stays and …" at bounding box center [701, 586] width 789 height 120
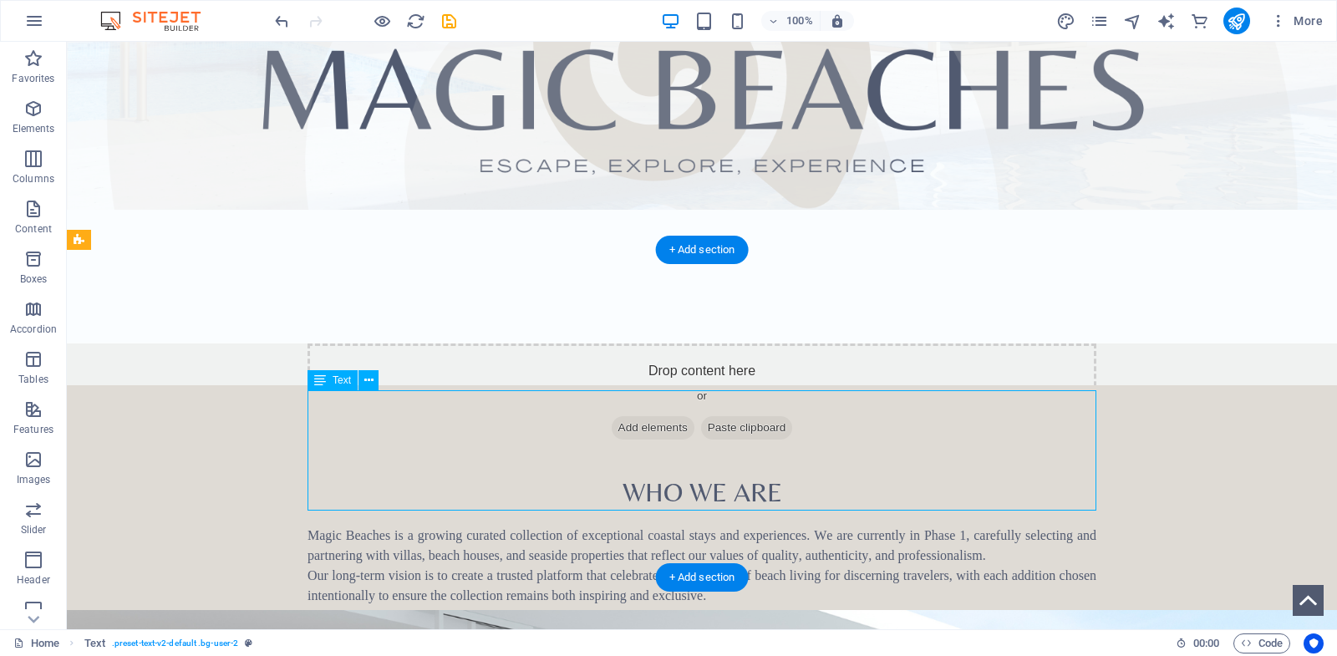
click at [513, 526] on div "Magic Beaches is a growing curated collection of exceptional coastal stays and …" at bounding box center [701, 586] width 789 height 120
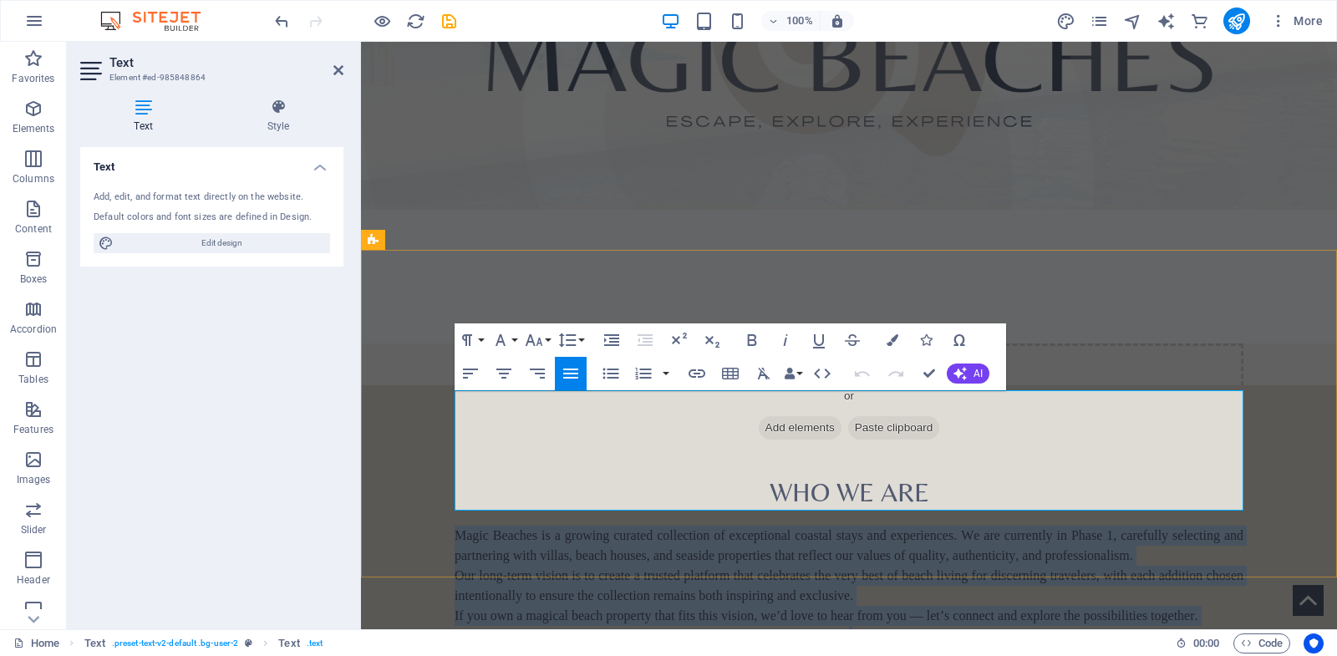
drag, startPoint x: 459, startPoint y: 400, endPoint x: 1115, endPoint y: 495, distance: 663.6
click at [1115, 526] on div "Magic Beaches is a growing curated collection of exceptional coastal stays and …" at bounding box center [849, 586] width 789 height 120
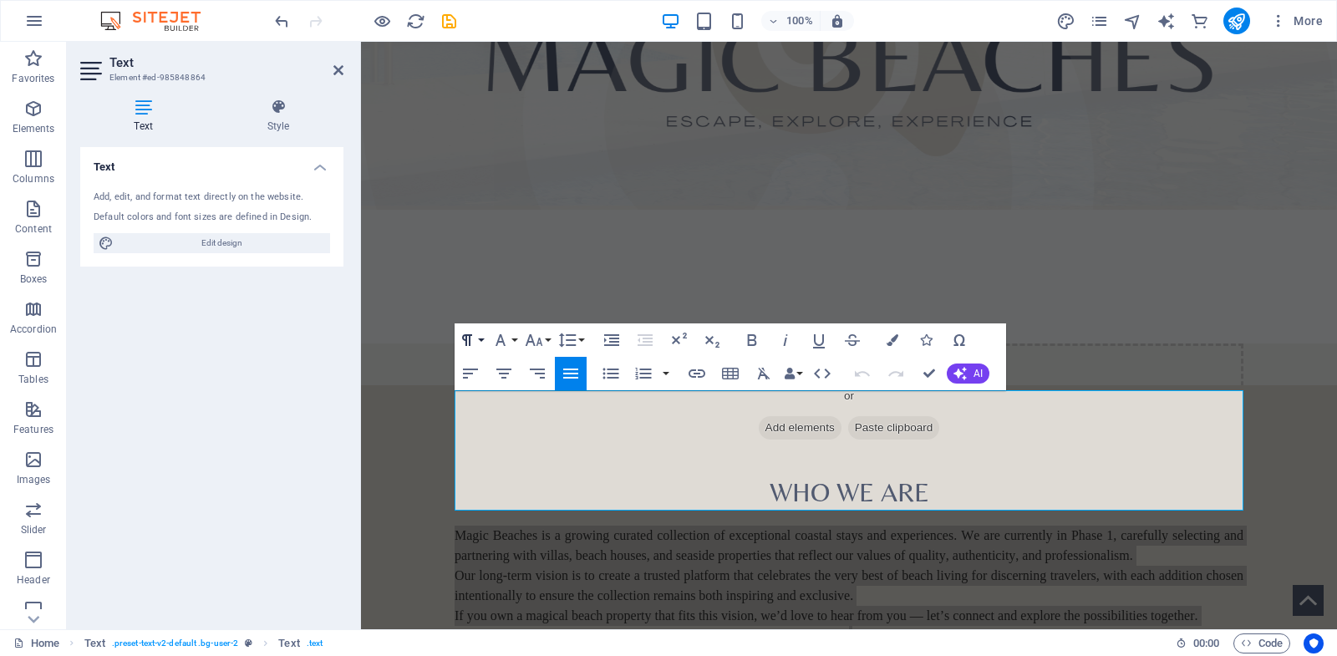
click at [476, 346] on icon "button" at bounding box center [467, 340] width 20 height 20
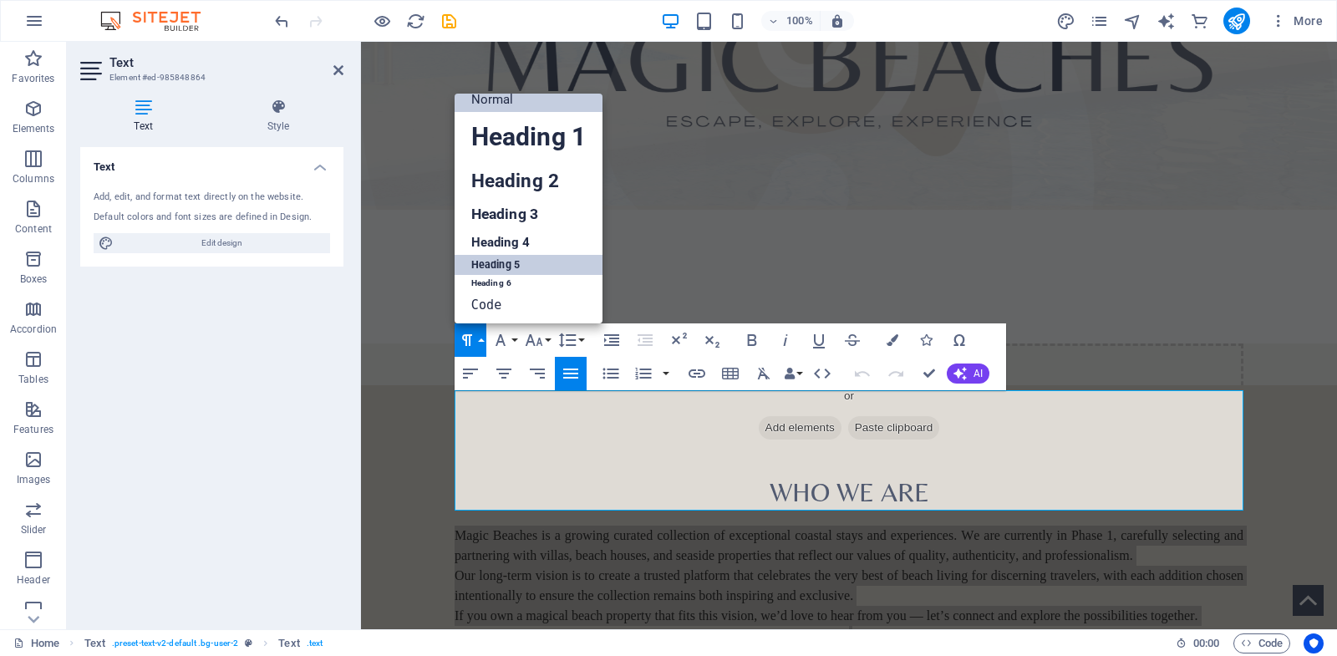
scroll to position [0, 0]
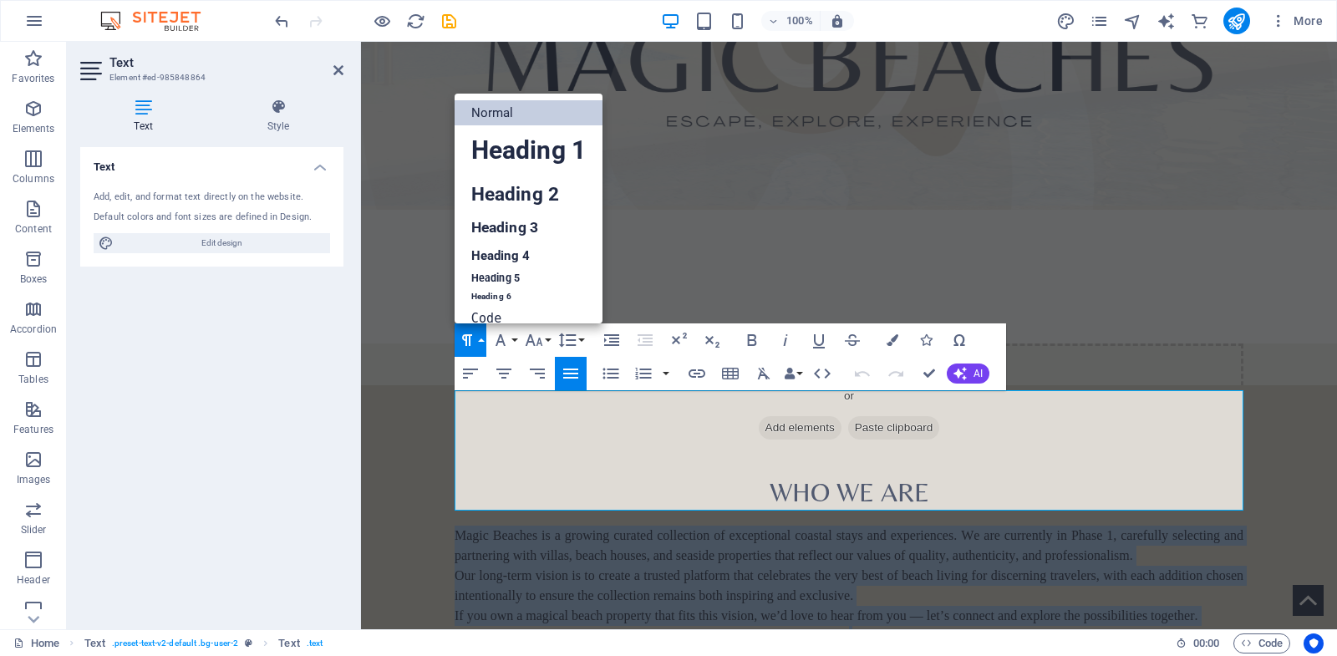
click at [502, 113] on link "Normal" at bounding box center [529, 112] width 148 height 25
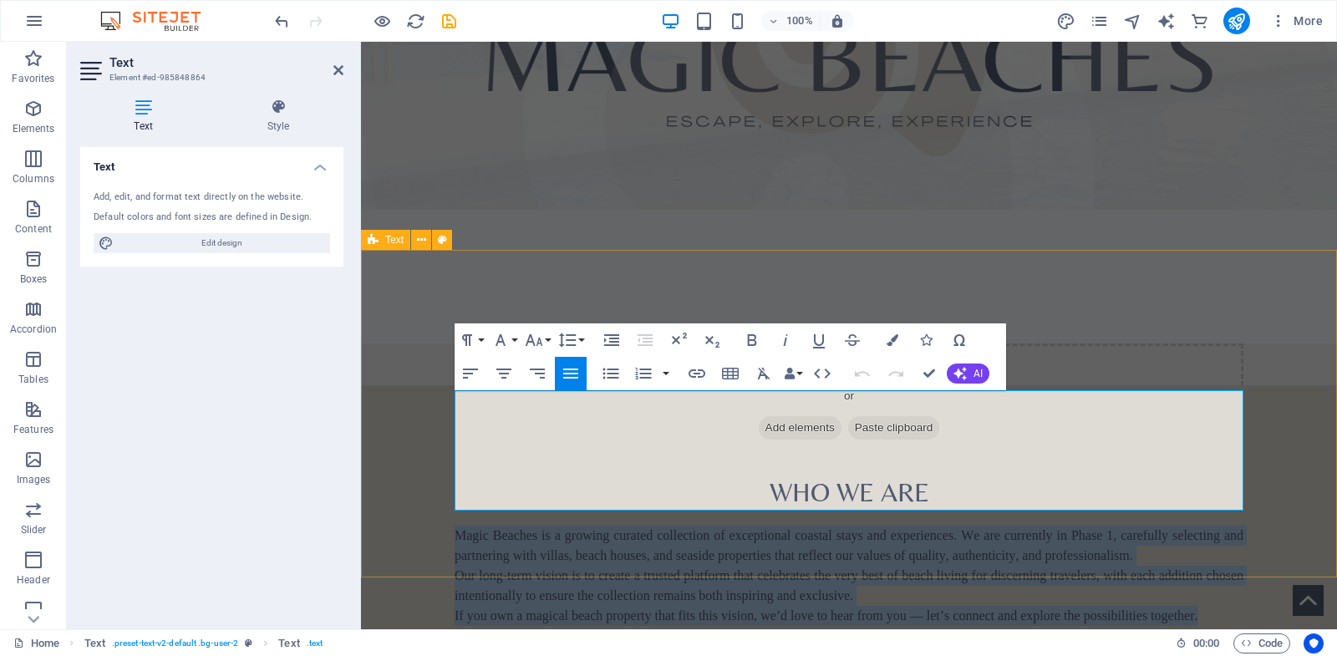
click at [631, 555] on div "​ Who We Are Magic Beaches is a growing curated collection of exceptional coast…" at bounding box center [849, 549] width 976 height 328
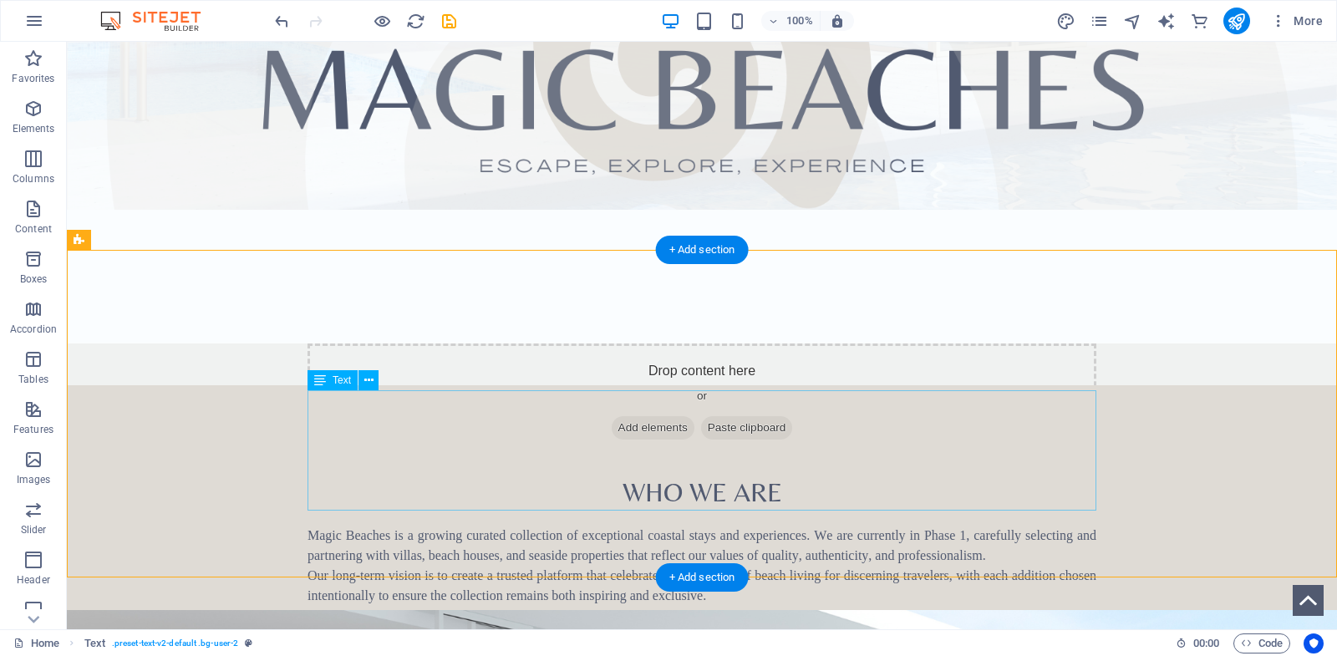
click at [644, 526] on div "Magic Beaches is a growing curated collection of exceptional coastal stays and …" at bounding box center [701, 586] width 789 height 120
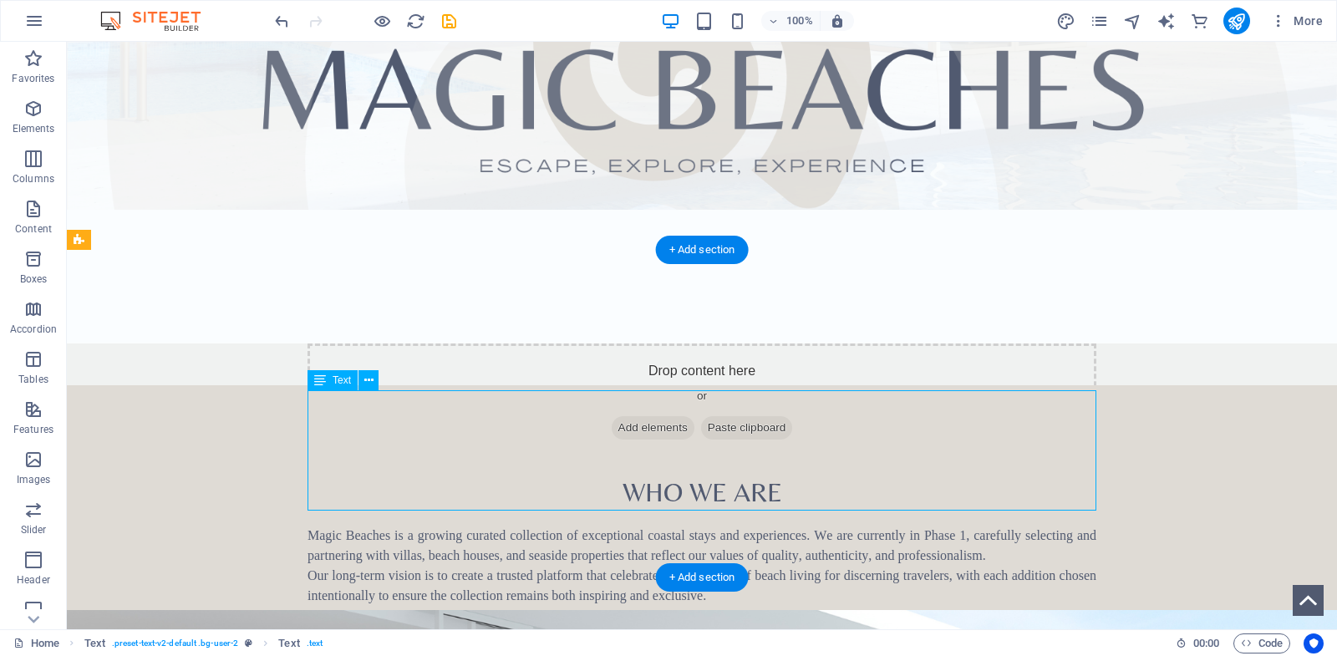
click at [644, 526] on div "Magic Beaches is a growing curated collection of exceptional coastal stays and …" at bounding box center [701, 586] width 789 height 120
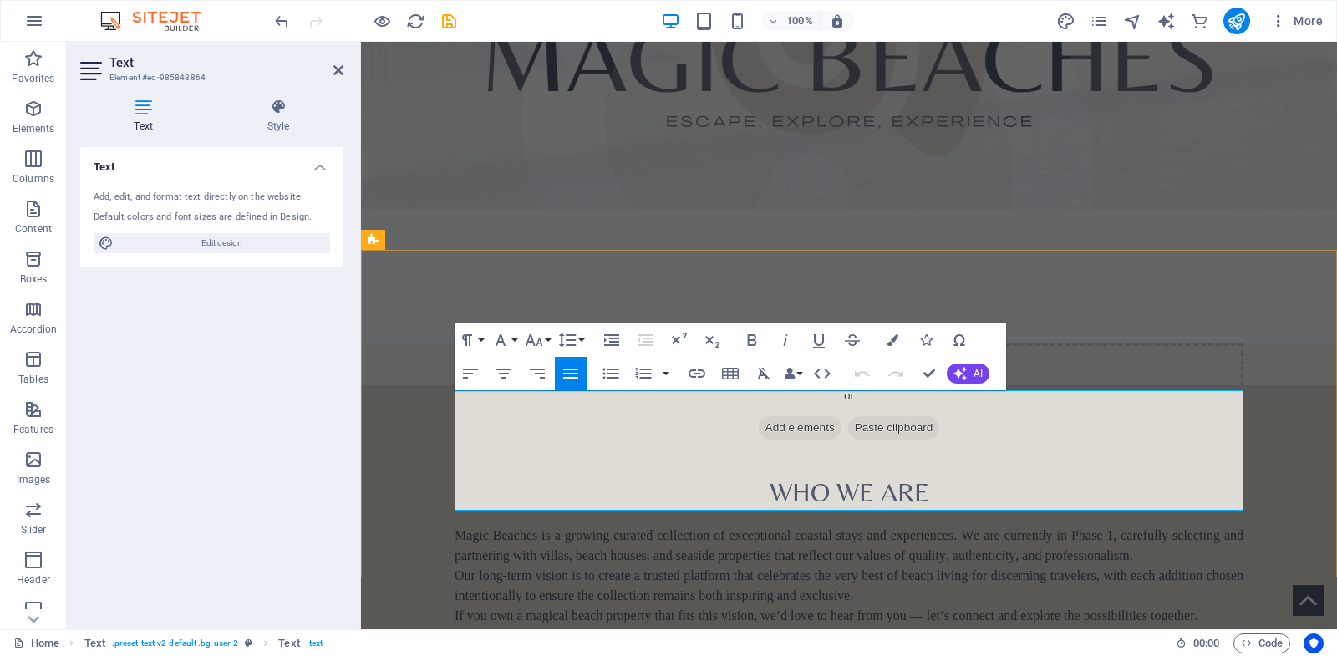
click at [644, 568] on span "Our long-term vision is to create a trusted platform that celebrates the very b…" at bounding box center [849, 585] width 789 height 34
click at [642, 528] on span "Magic Beaches is a growing curated collection of exceptional coastal stays and …" at bounding box center [849, 545] width 789 height 34
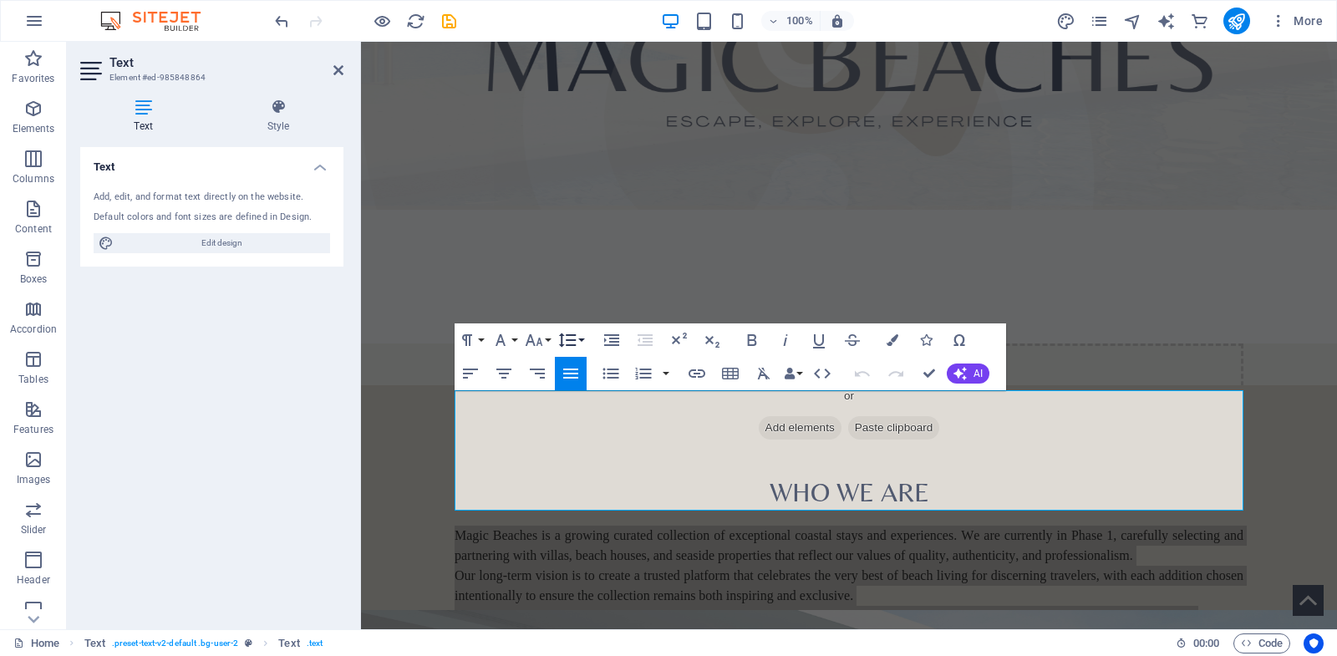
click at [577, 343] on button "Line Height" at bounding box center [571, 339] width 32 height 33
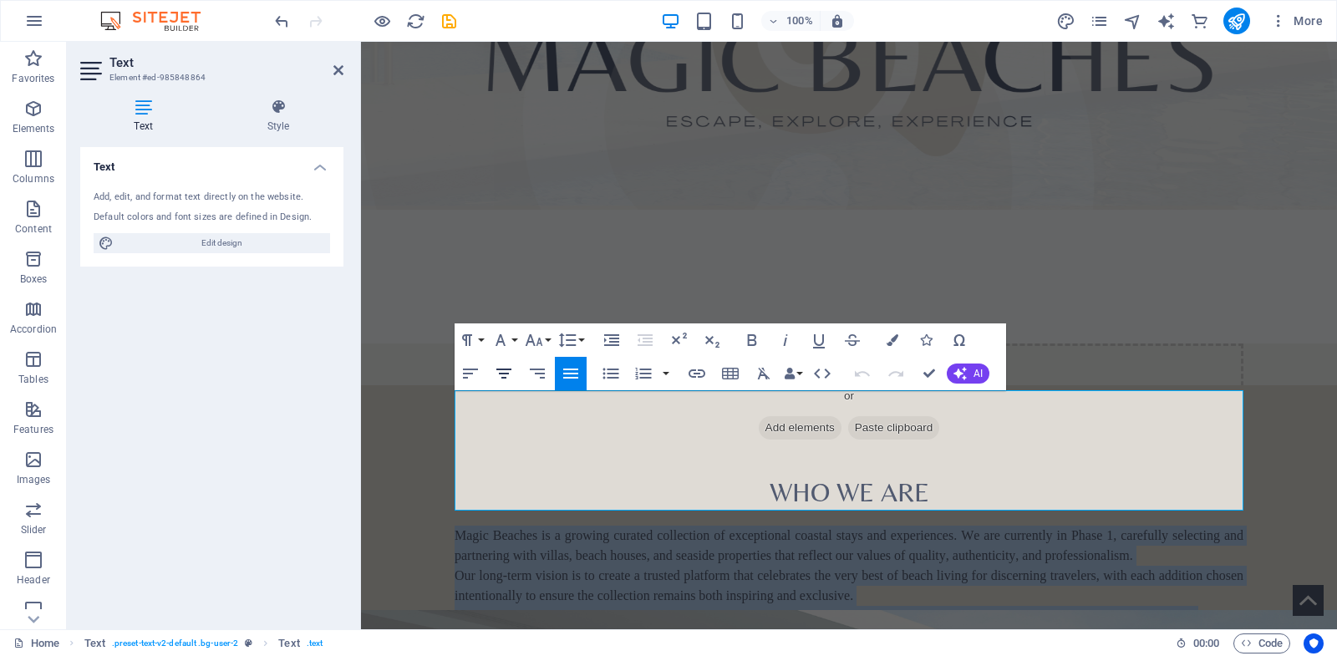
click at [505, 379] on icon "button" at bounding box center [504, 373] width 20 height 20
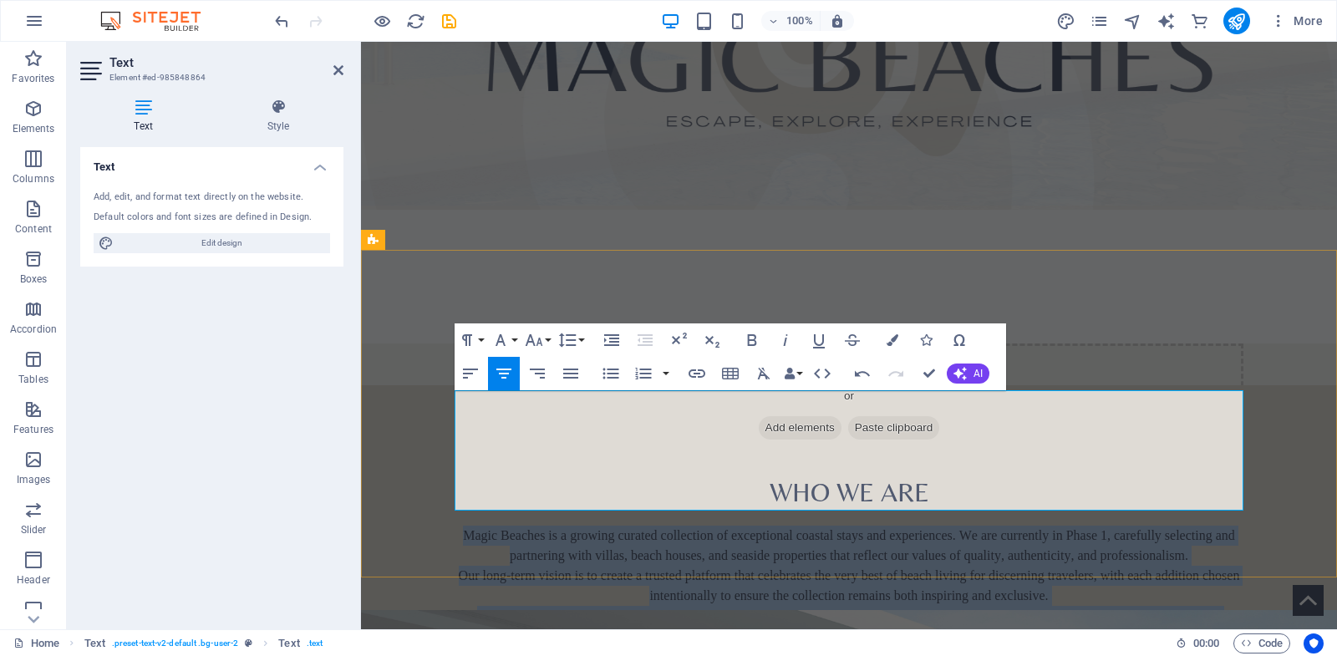
click at [1033, 568] on span "Our long-term vision is to create a trusted platform that celebrates the very b…" at bounding box center [849, 585] width 781 height 34
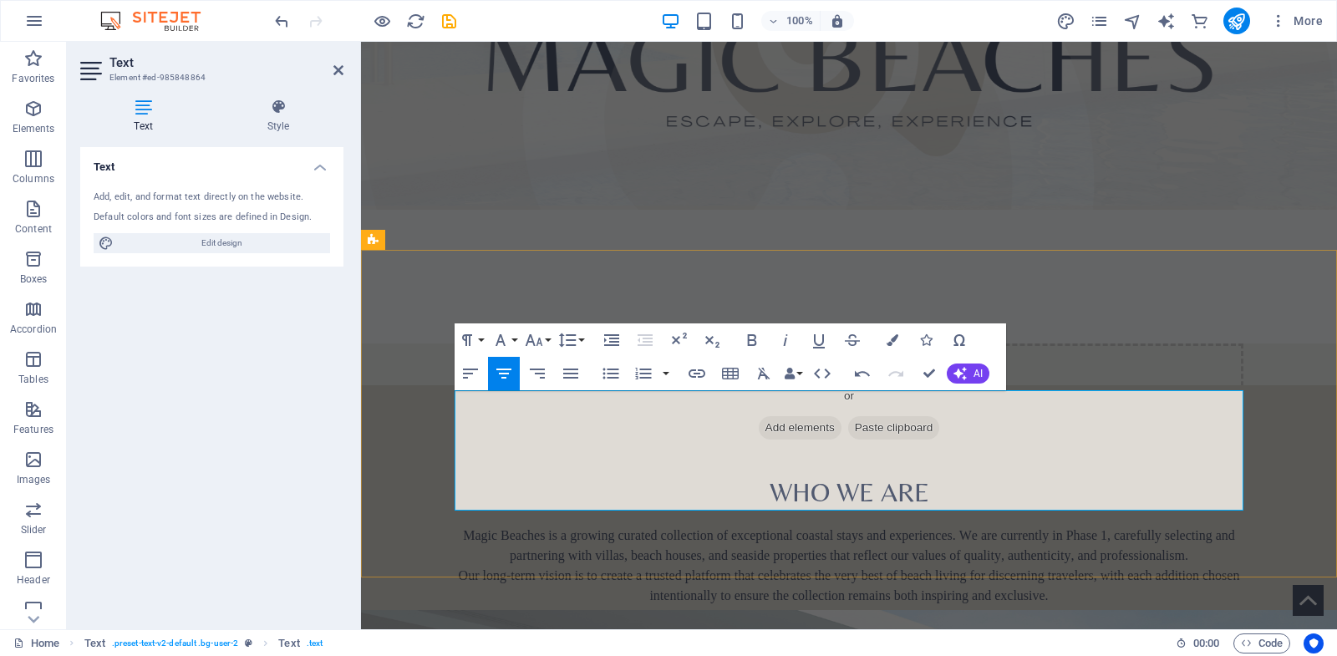
click at [1104, 568] on span "Our long-term vision is to create a trusted platform that celebrates the very b…" at bounding box center [849, 585] width 781 height 34
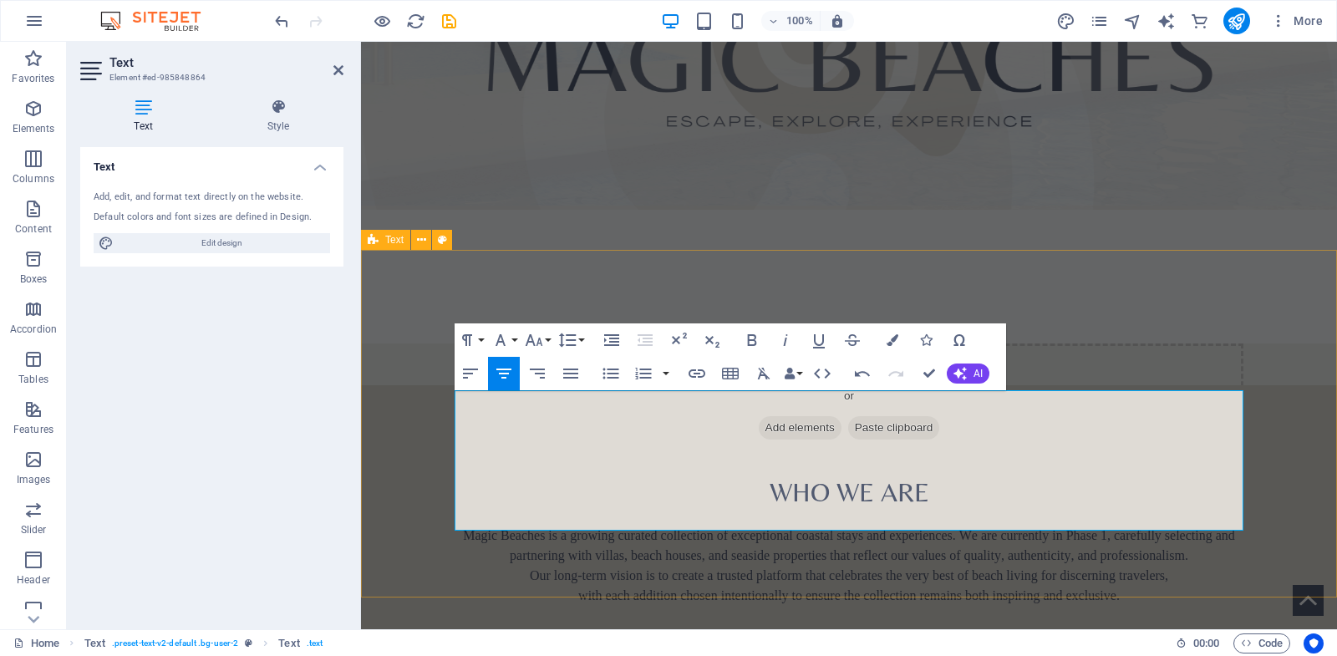
click at [1135, 385] on div "​ Who We Are Magic Beaches is a growing curated collection of exceptional coast…" at bounding box center [849, 559] width 976 height 348
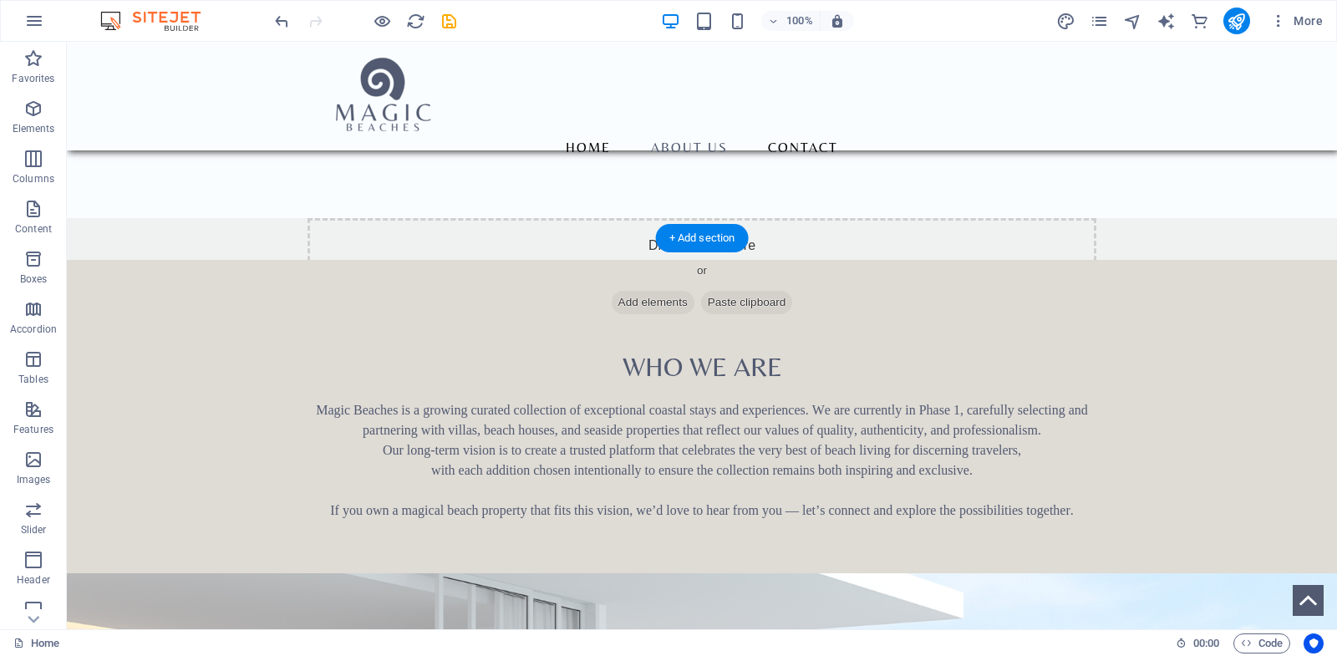
scroll to position [821, 0]
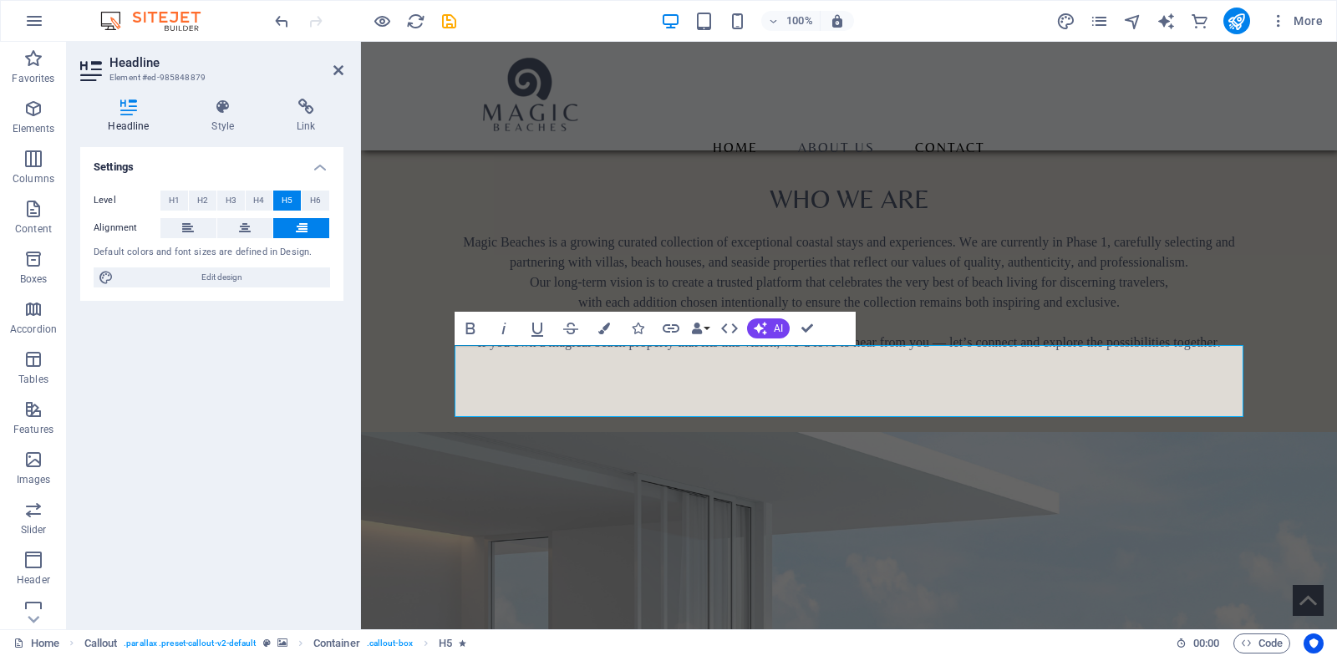
click at [161, 350] on div "Settings Level H1 H2 H3 H4 H5 H6 Alignment Default colors and font sizes are de…" at bounding box center [211, 381] width 263 height 469
click at [33, 105] on icon "button" at bounding box center [33, 109] width 20 height 20
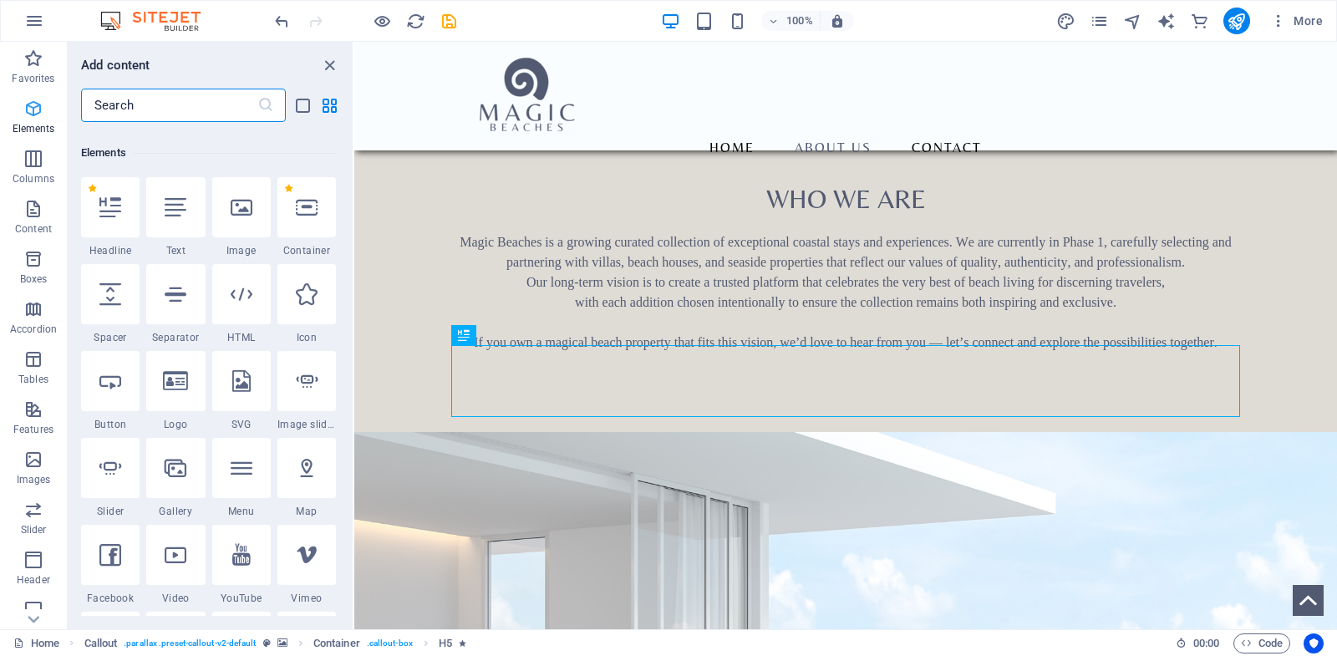
scroll to position [178, 0]
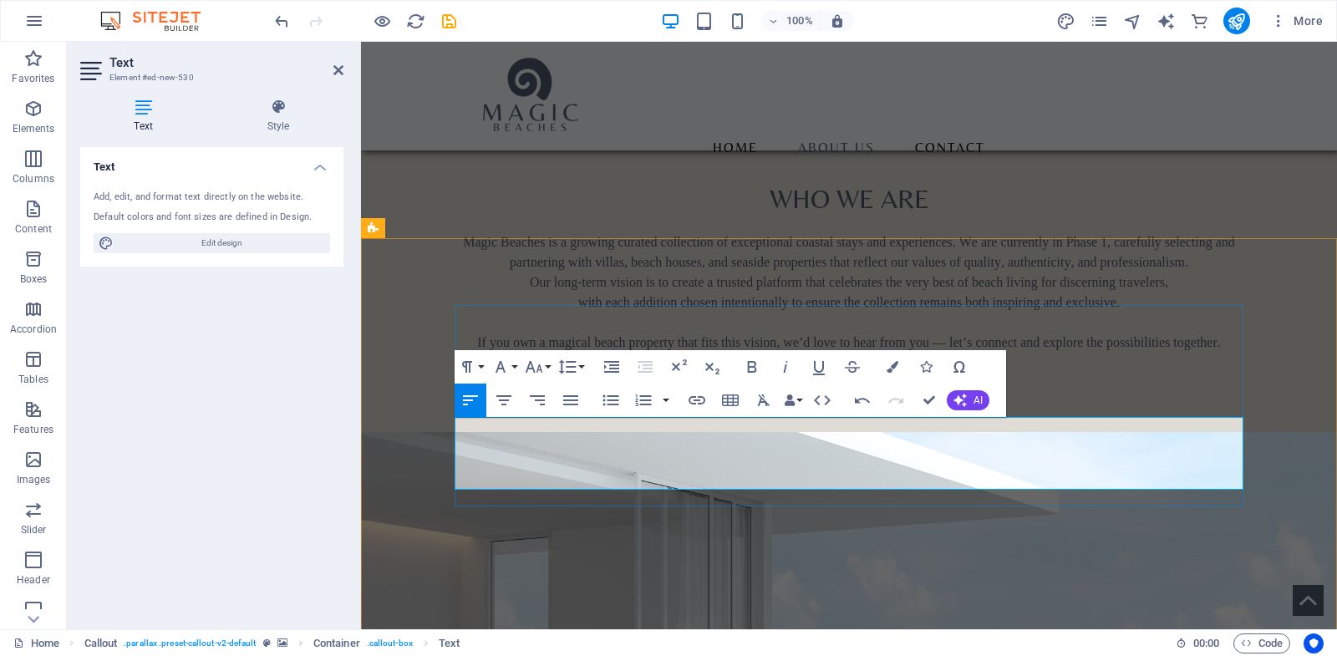
drag, startPoint x: 817, startPoint y: 480, endPoint x: 455, endPoint y: 429, distance: 365.5
click at [485, 367] on button "Paragraph Format" at bounding box center [471, 366] width 32 height 33
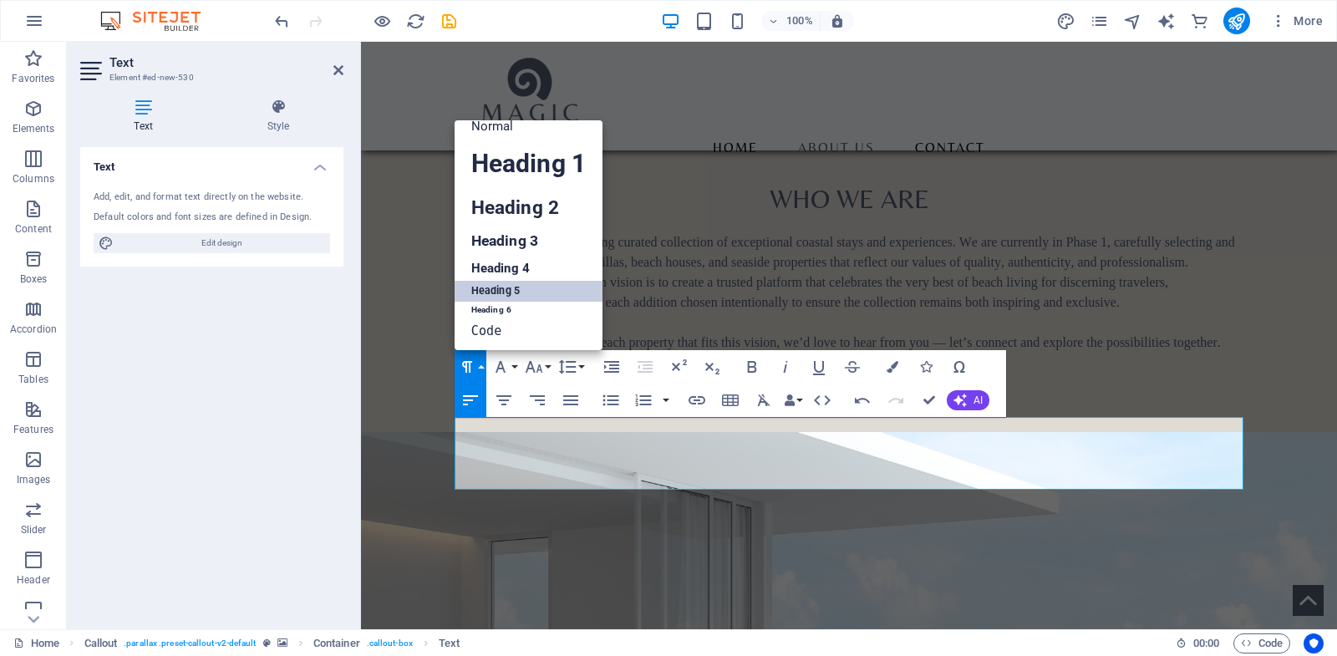
scroll to position [13, 0]
click at [505, 125] on link "Normal" at bounding box center [529, 126] width 148 height 25
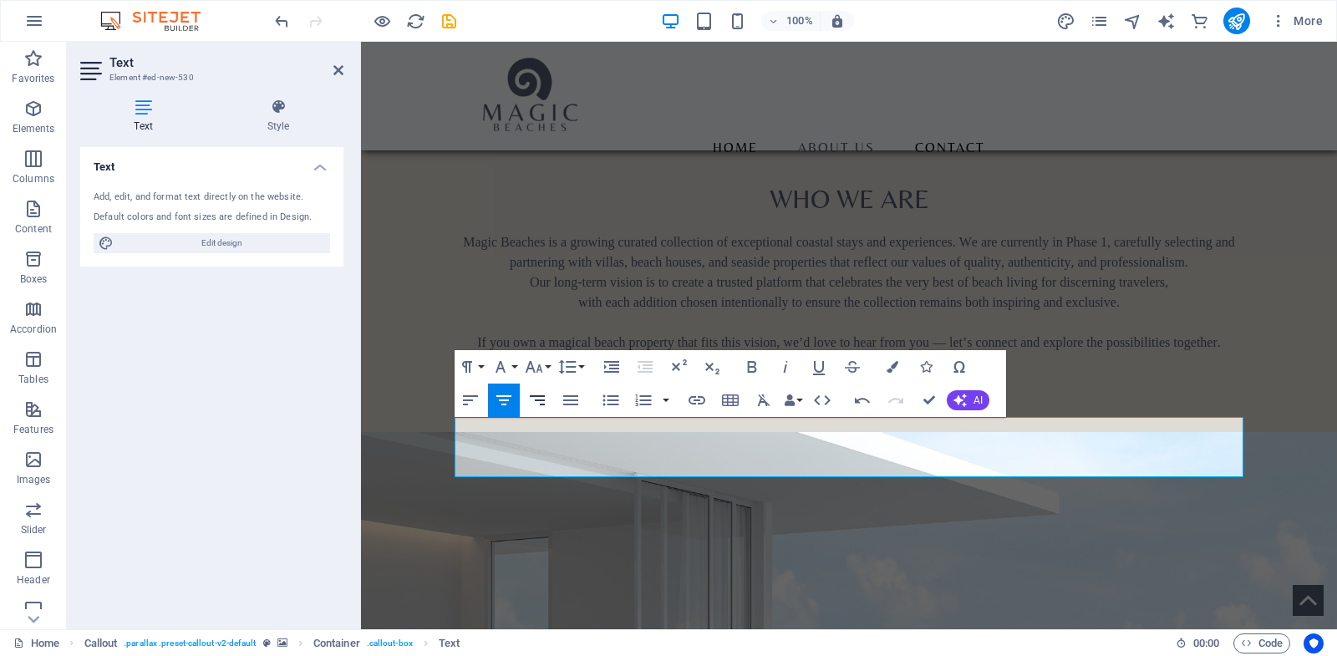
click at [543, 398] on icon "button" at bounding box center [537, 400] width 20 height 20
click at [897, 367] on icon "button" at bounding box center [892, 367] width 12 height 12
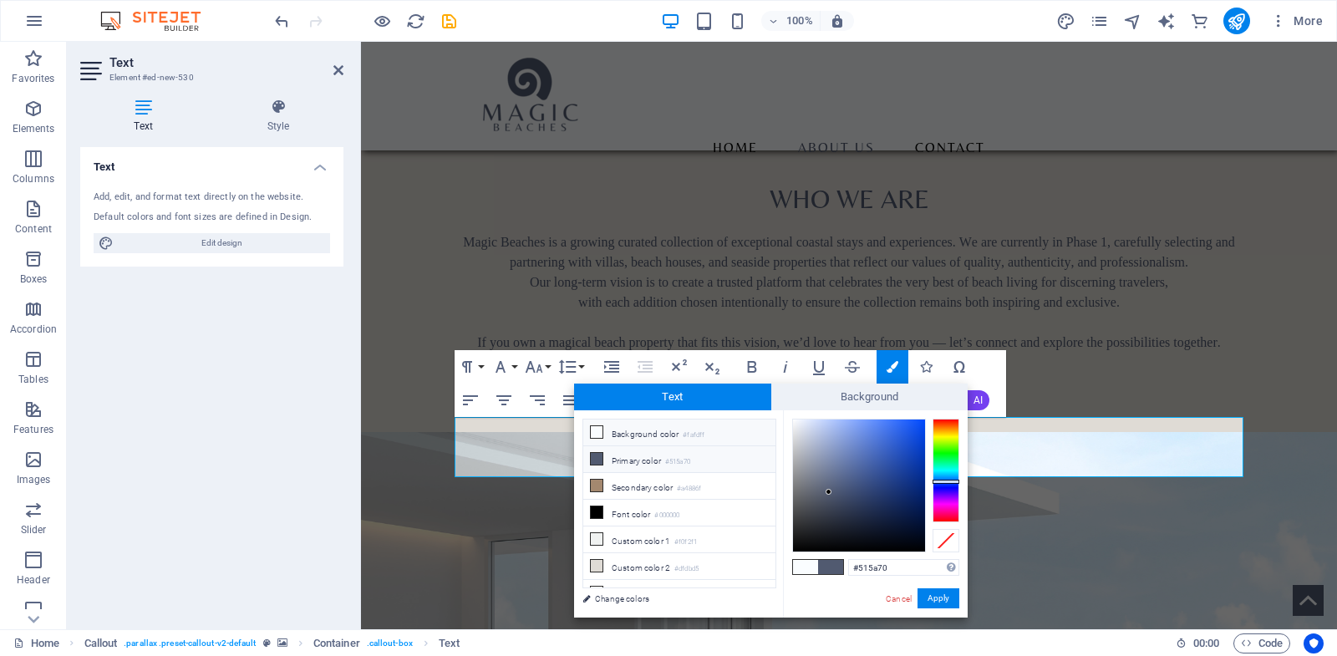
click at [660, 458] on li "Primary color #515a70" at bounding box center [679, 459] width 192 height 27
click at [934, 604] on button "Apply" at bounding box center [938, 598] width 42 height 20
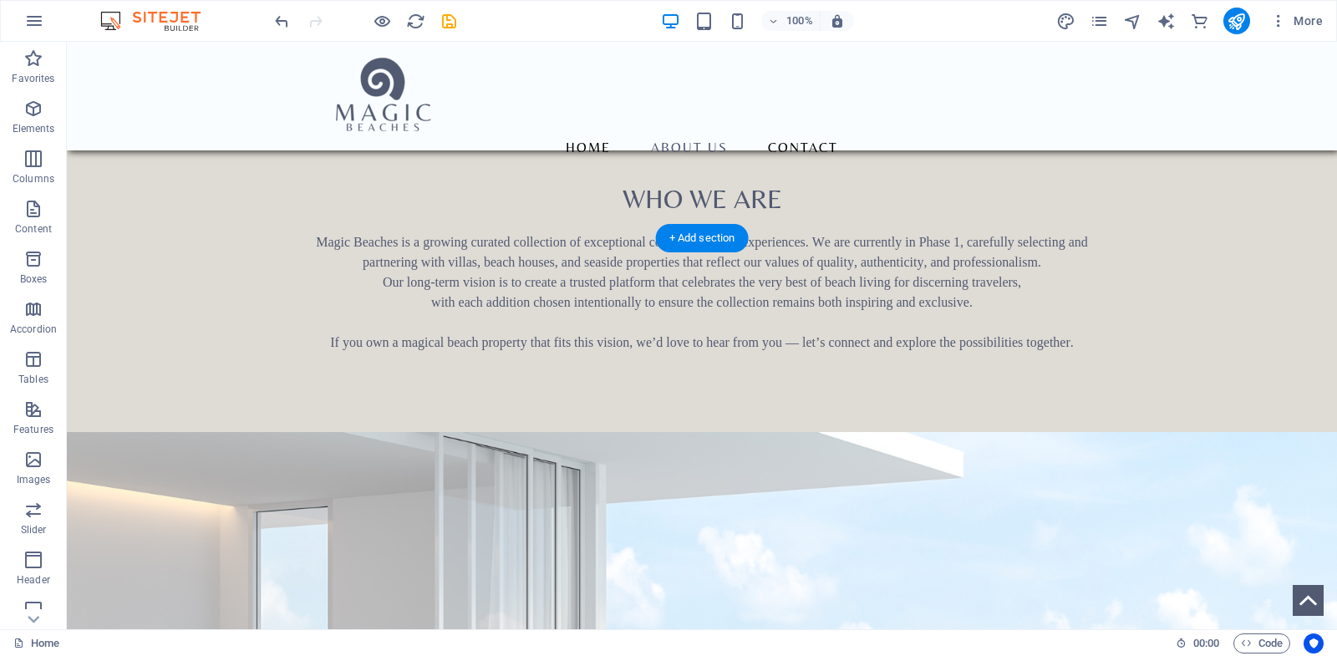
click at [885, 483] on figure at bounding box center [702, 662] width 1270 height 460
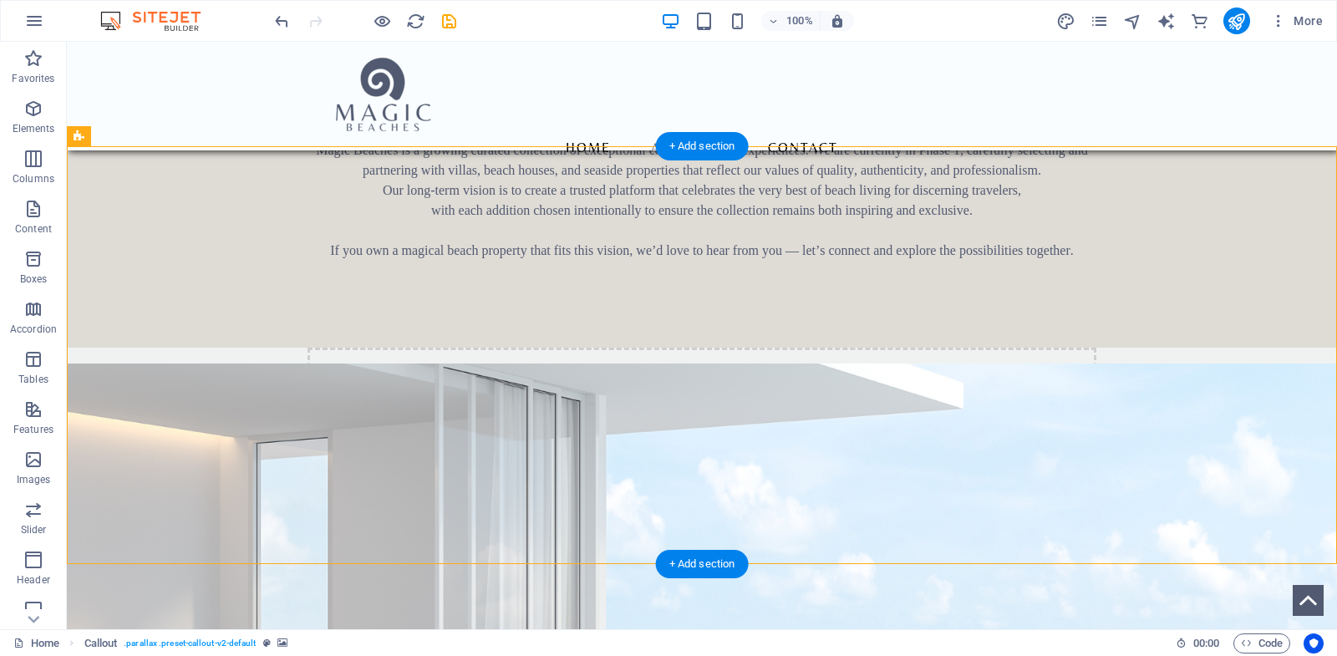
scroll to position [915, 0]
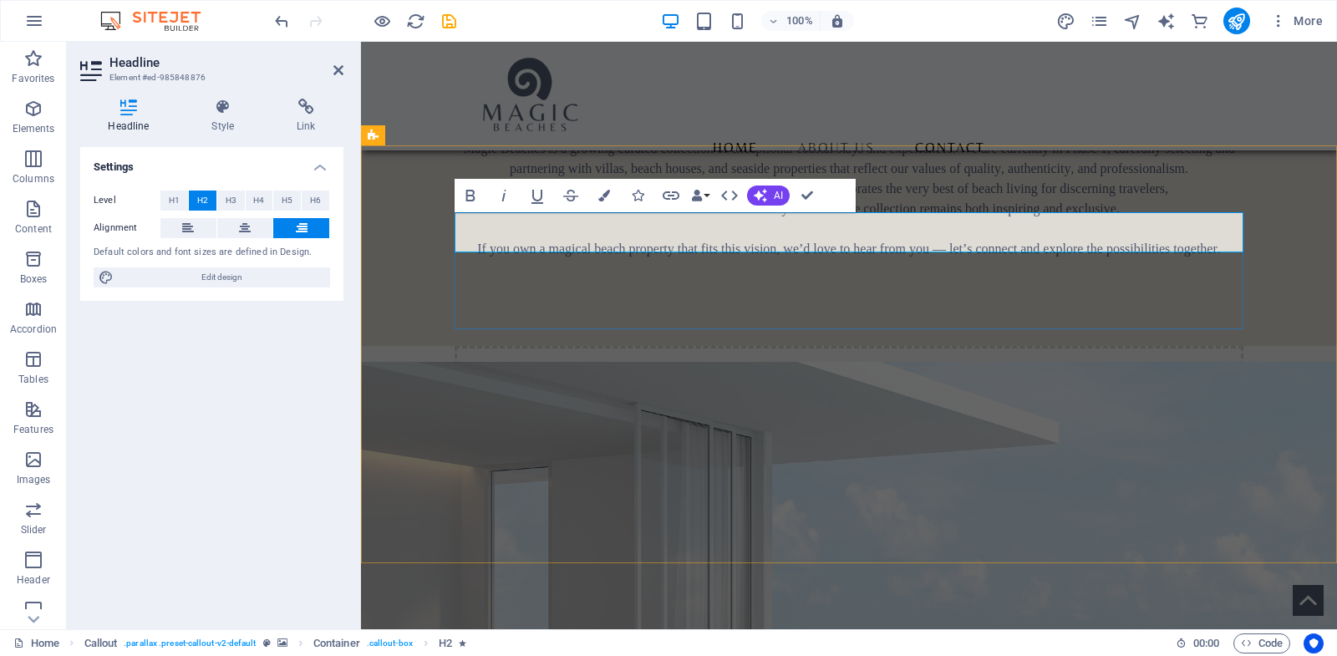
click at [1084, 404] on figure at bounding box center [849, 592] width 976 height 460
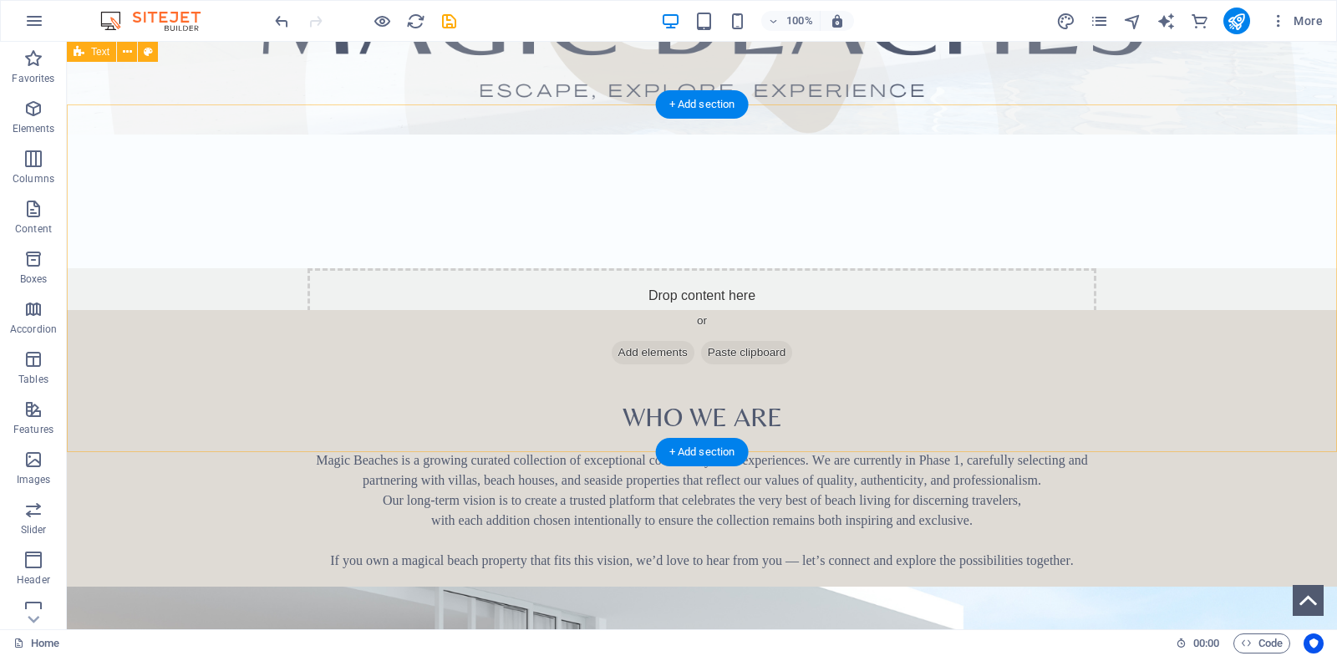
scroll to position [556, 0]
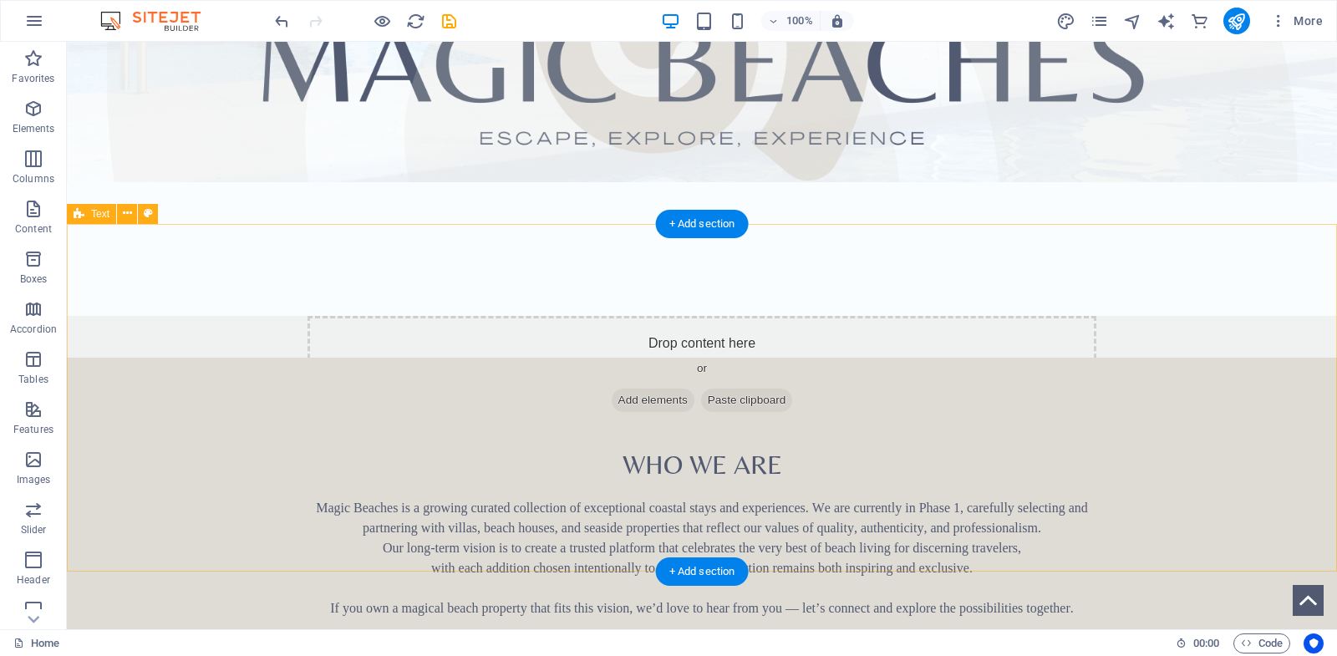
click at [246, 358] on div "​ Who We Are Magic Beaches is a growing curated collection of exceptional coast…" at bounding box center [702, 532] width 1270 height 348
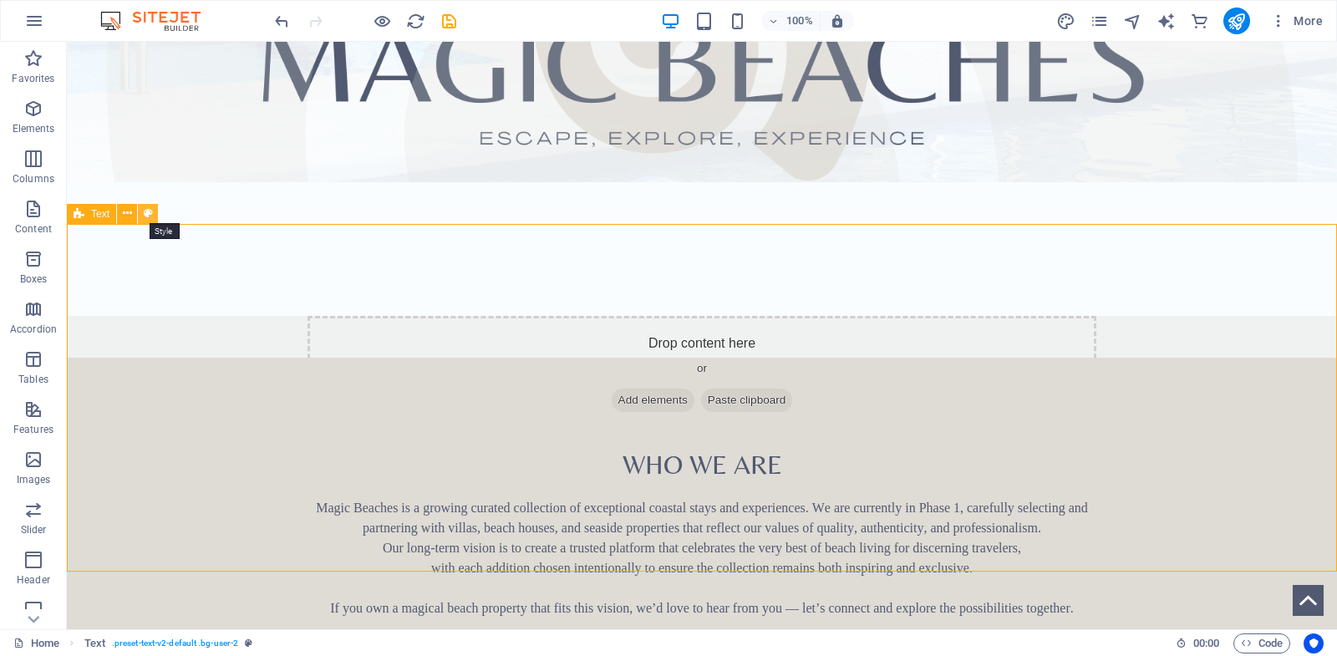
click at [146, 216] on icon at bounding box center [148, 214] width 9 height 18
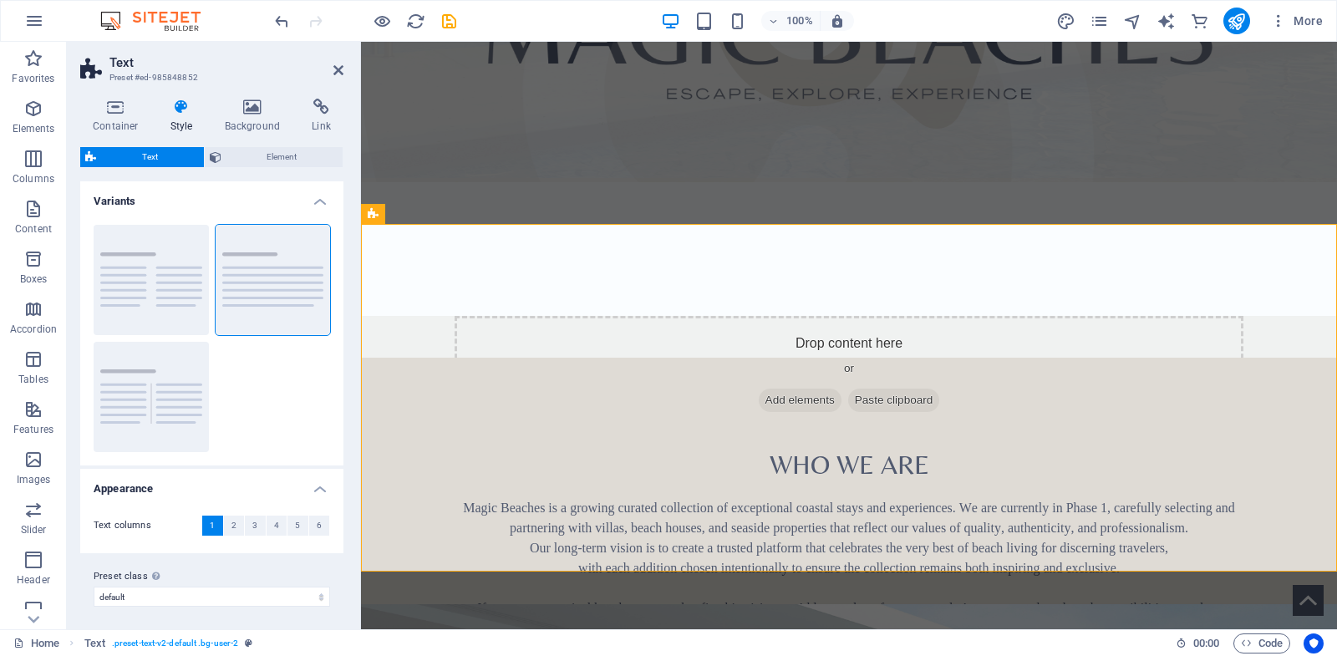
click at [190, 122] on h4 "Style" at bounding box center [185, 116] width 54 height 35
click at [256, 124] on h4 "Background" at bounding box center [256, 116] width 88 height 35
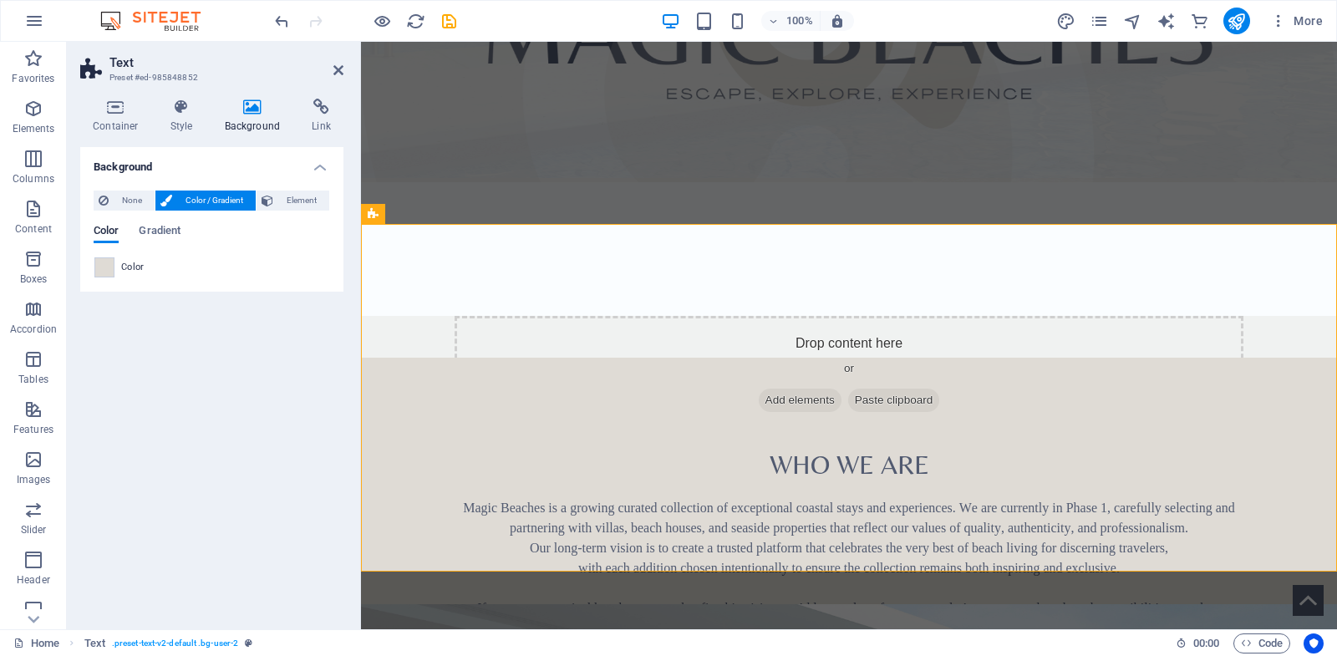
click at [138, 262] on span "Color" at bounding box center [132, 267] width 23 height 13
click at [158, 238] on span "Gradient" at bounding box center [160, 232] width 42 height 23
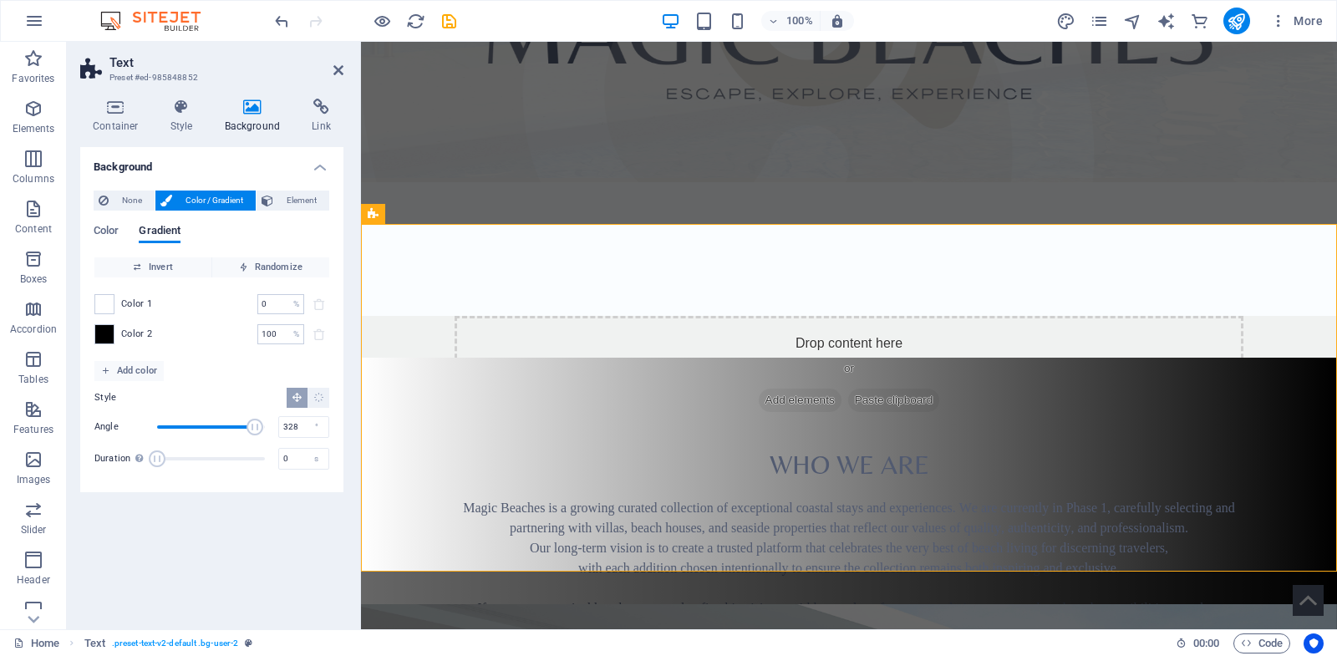
drag, startPoint x: 187, startPoint y: 427, endPoint x: 255, endPoint y: 426, distance: 67.7
click at [255, 426] on span "Angle" at bounding box center [255, 427] width 17 height 17
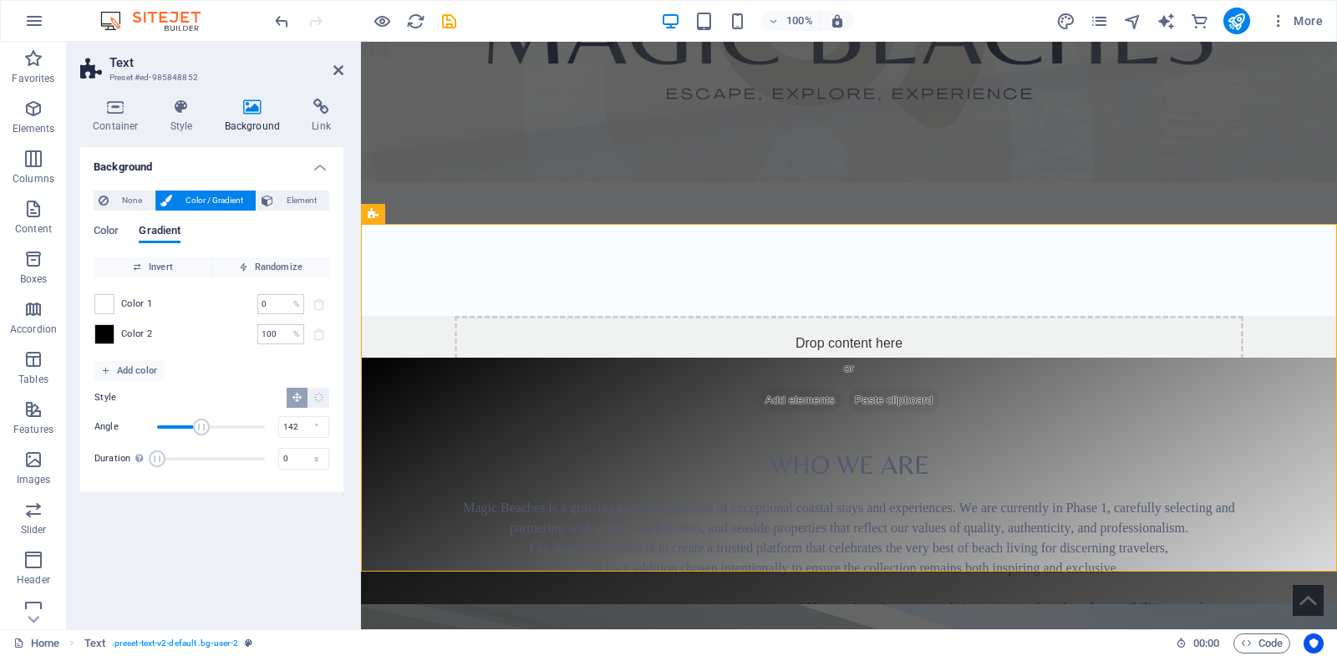
drag, startPoint x: 255, startPoint y: 426, endPoint x: 200, endPoint y: 427, distance: 55.2
click at [200, 427] on span "Angle" at bounding box center [201, 427] width 17 height 17
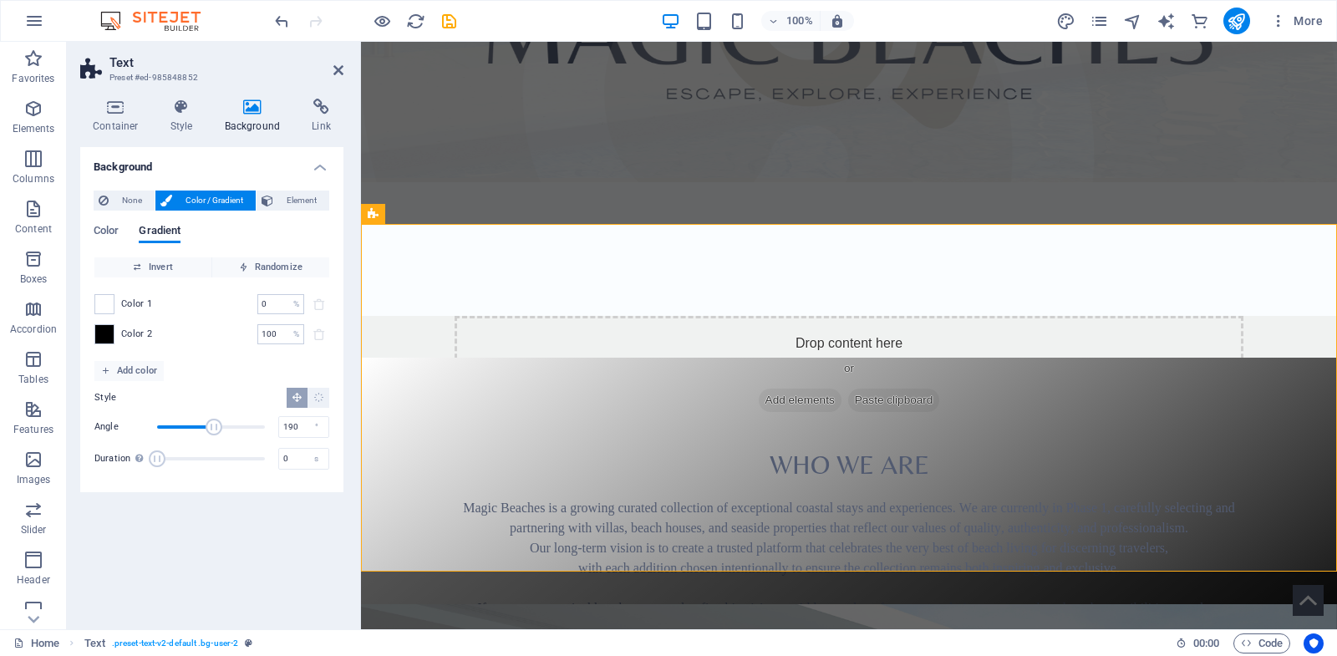
drag, startPoint x: 200, startPoint y: 427, endPoint x: 214, endPoint y: 427, distance: 14.2
click at [214, 427] on span "Angle" at bounding box center [214, 427] width 17 height 17
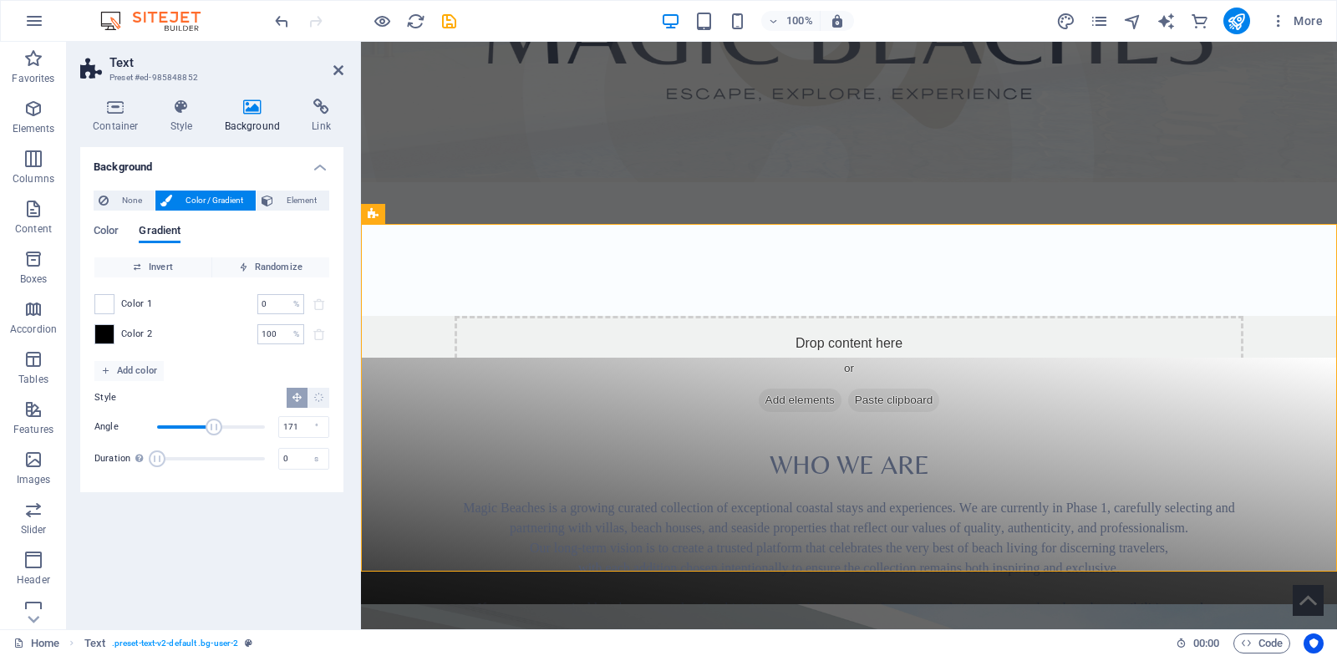
type input "168"
click at [207, 427] on span "Angle" at bounding box center [207, 427] width 17 height 17
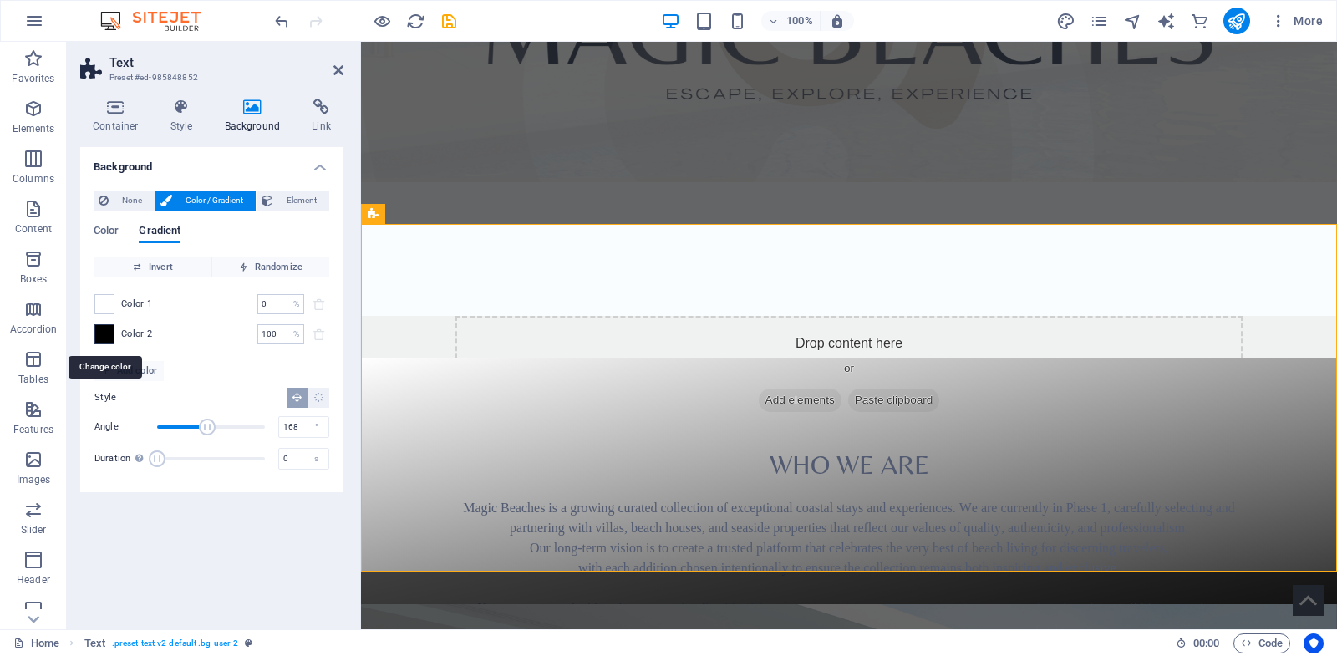
click at [104, 334] on span at bounding box center [104, 334] width 18 height 18
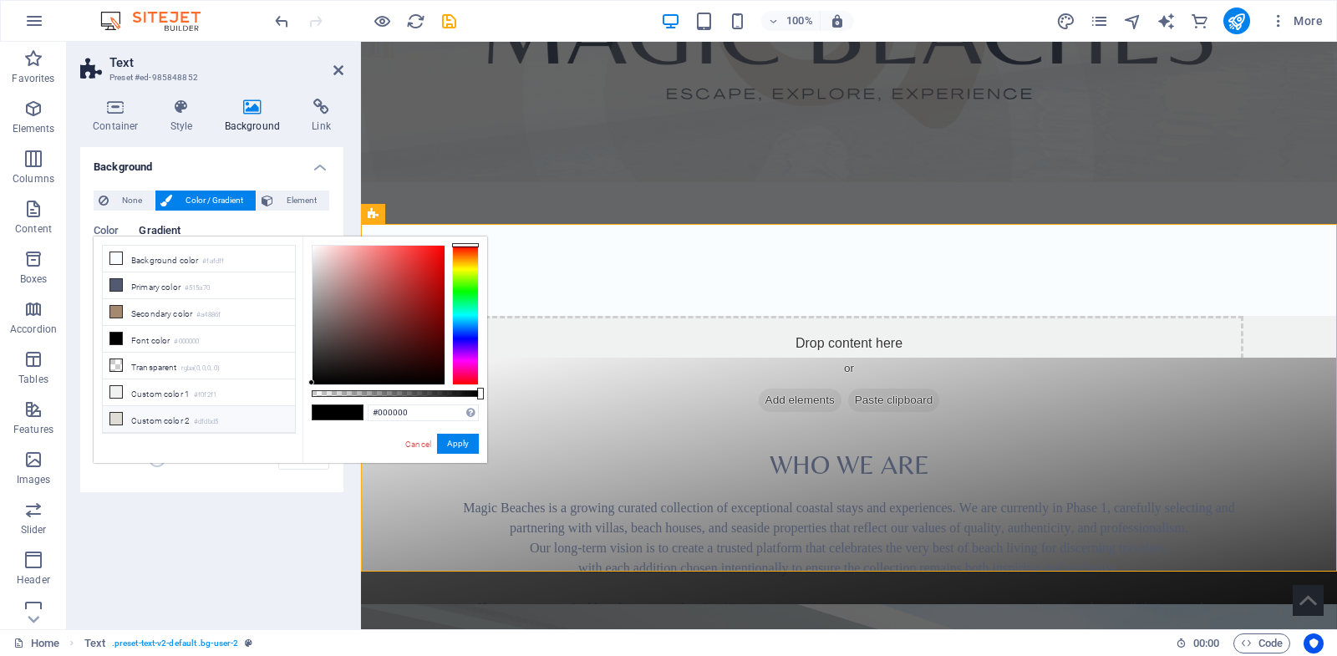
scroll to position [28, 0]
click at [118, 393] on icon at bounding box center [116, 392] width 12 height 12
type input "#dfdbd5"
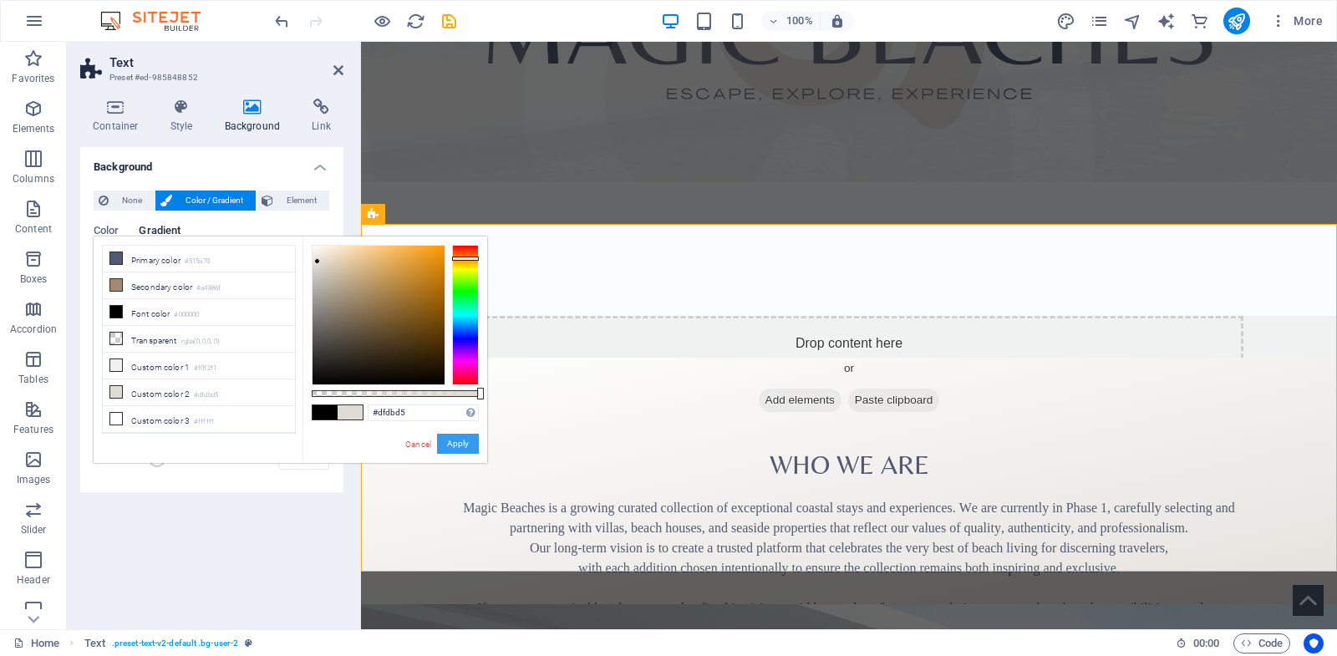
click at [451, 445] on button "Apply" at bounding box center [458, 444] width 42 height 20
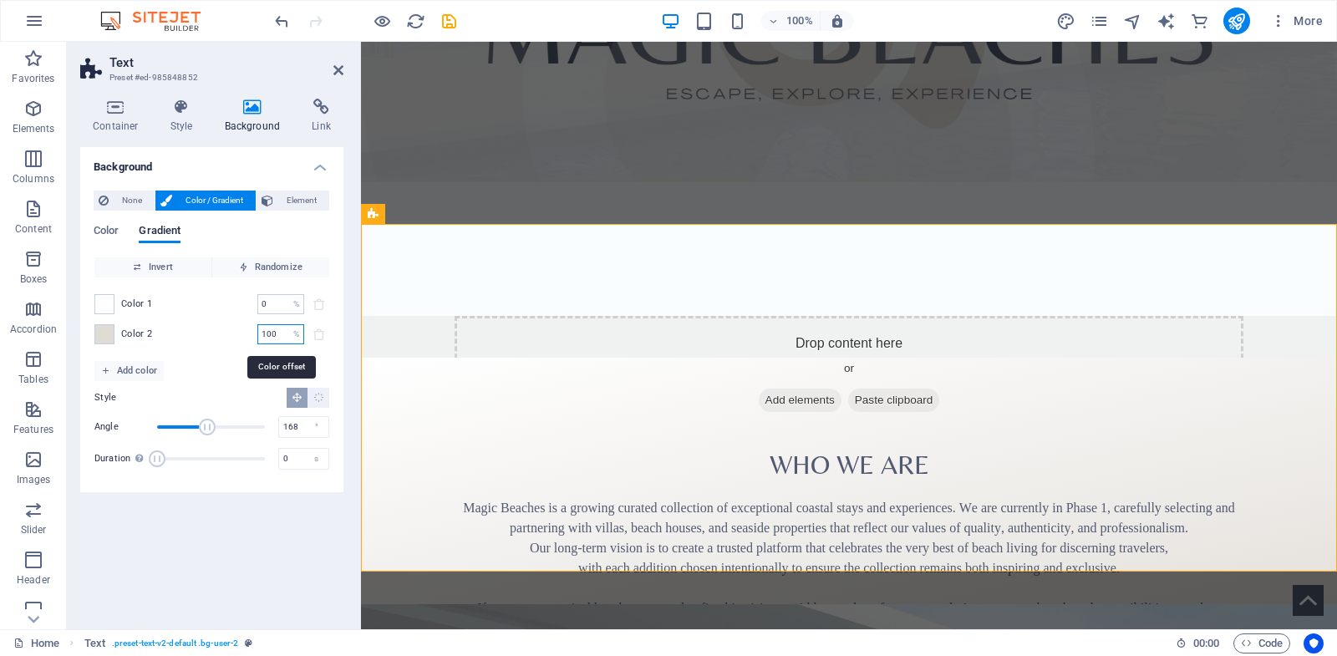
click at [279, 337] on input "100" at bounding box center [271, 334] width 29 height 20
drag, startPoint x: 279, startPoint y: 337, endPoint x: 221, endPoint y: 337, distance: 57.7
click at [257, 337] on input "100" at bounding box center [271, 334] width 29 height 20
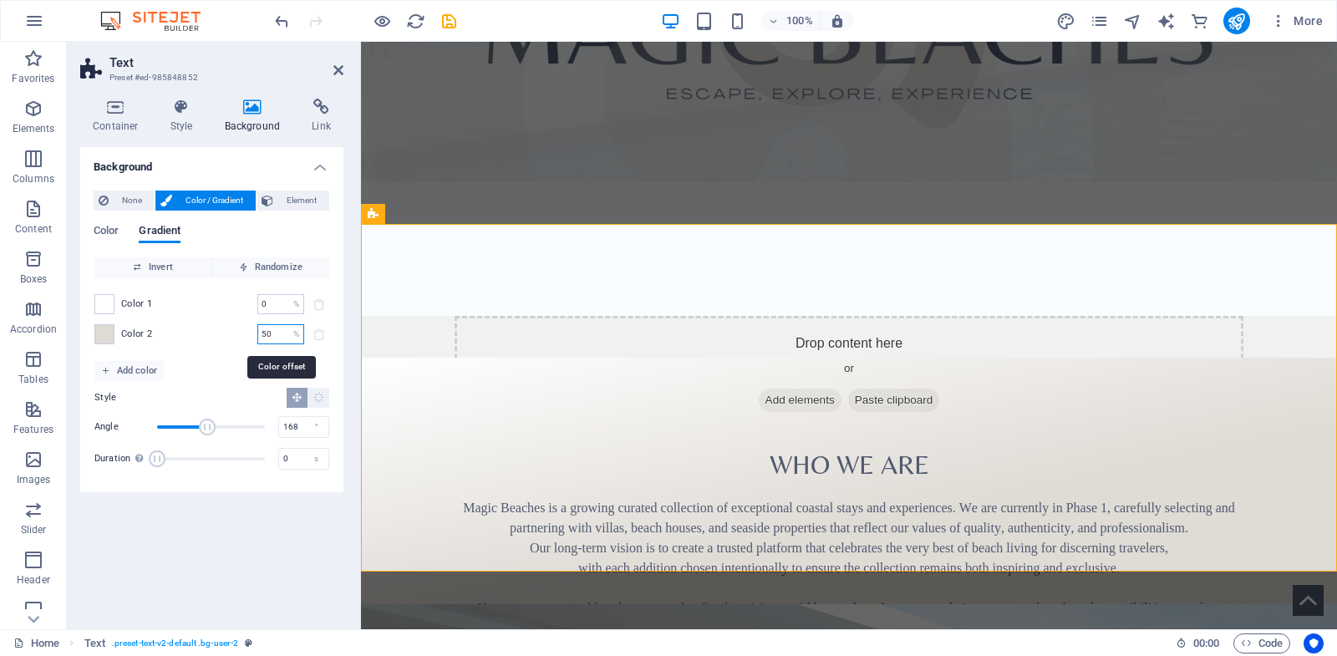
click at [272, 333] on input "50" at bounding box center [271, 334] width 29 height 20
drag, startPoint x: 279, startPoint y: 333, endPoint x: 228, endPoint y: 333, distance: 51.0
click at [257, 333] on input "50" at bounding box center [271, 334] width 29 height 20
type input "100"
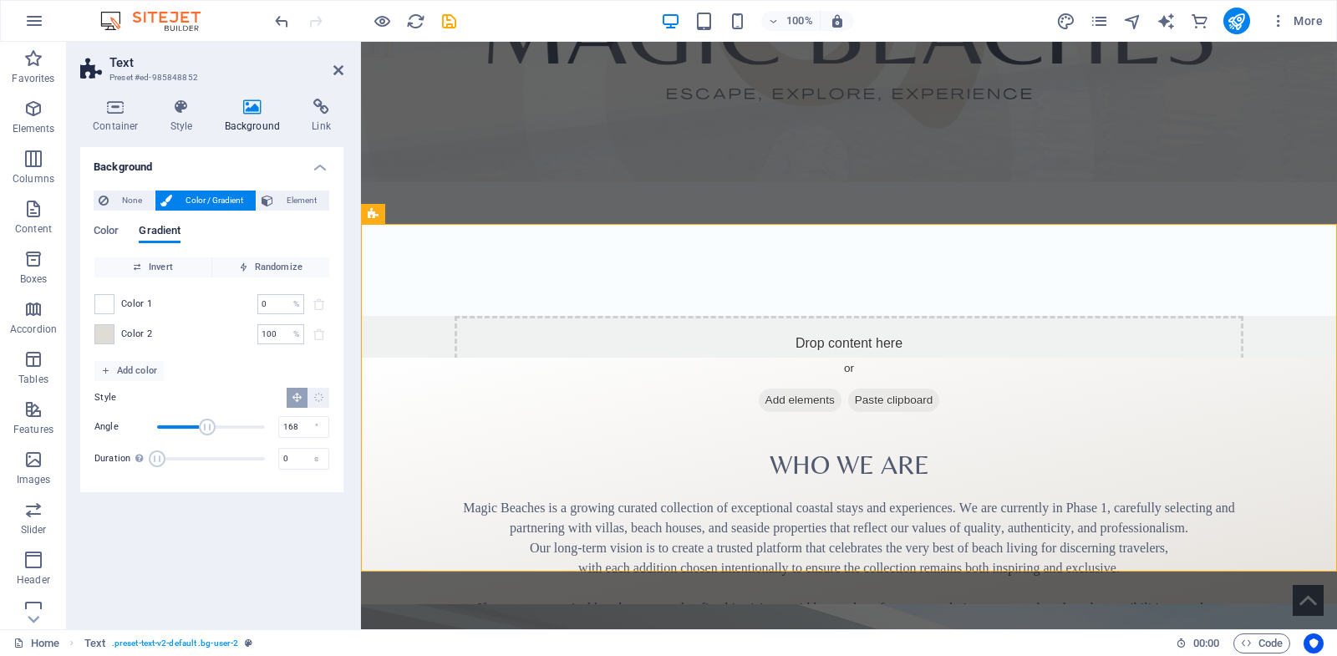
click at [225, 359] on div "Color 1 0 % ​ Color 2 100 % ​" at bounding box center [211, 319] width 235 height 84
click at [409, 408] on div "​ Who We Are Magic Beaches is a growing curated collection of exceptional coast…" at bounding box center [849, 532] width 976 height 348
click at [297, 550] on div "Background None Color / Gradient Element Stretch background to full-width Color…" at bounding box center [211, 381] width 263 height 469
click at [452, 26] on icon "save" at bounding box center [448, 21] width 19 height 19
checkbox input "false"
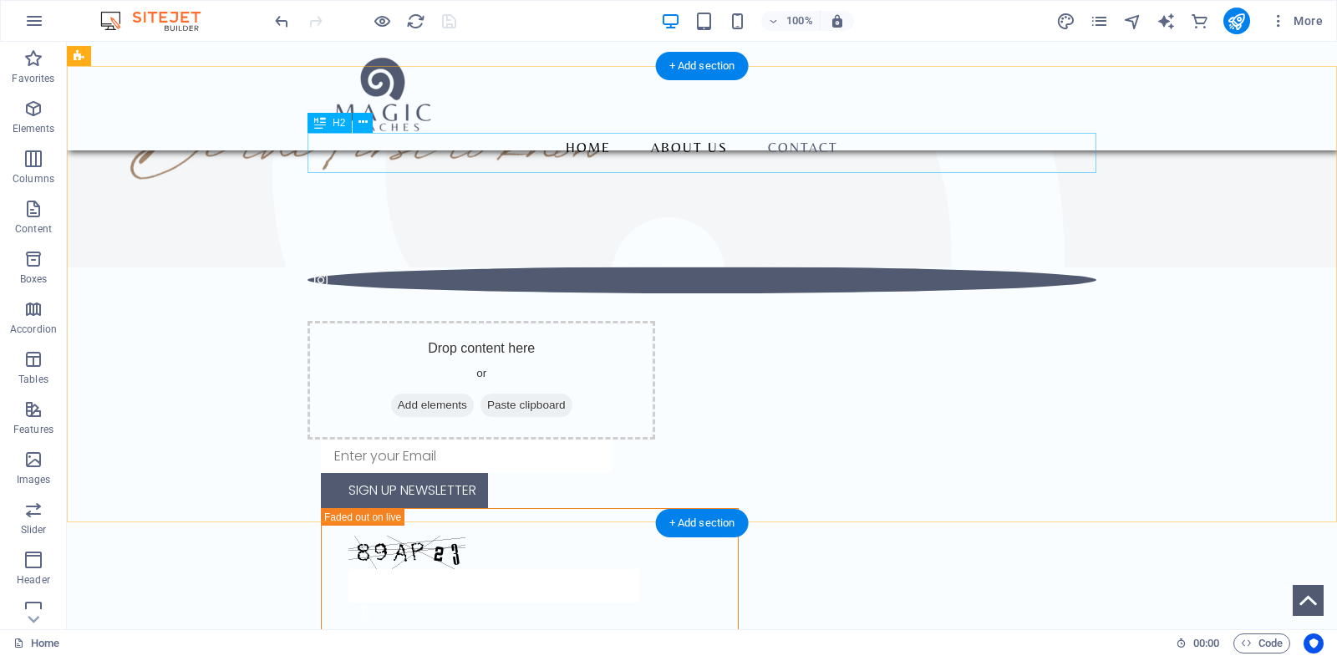
scroll to position [1926, 0]
